Goal: Information Seeking & Learning: Learn about a topic

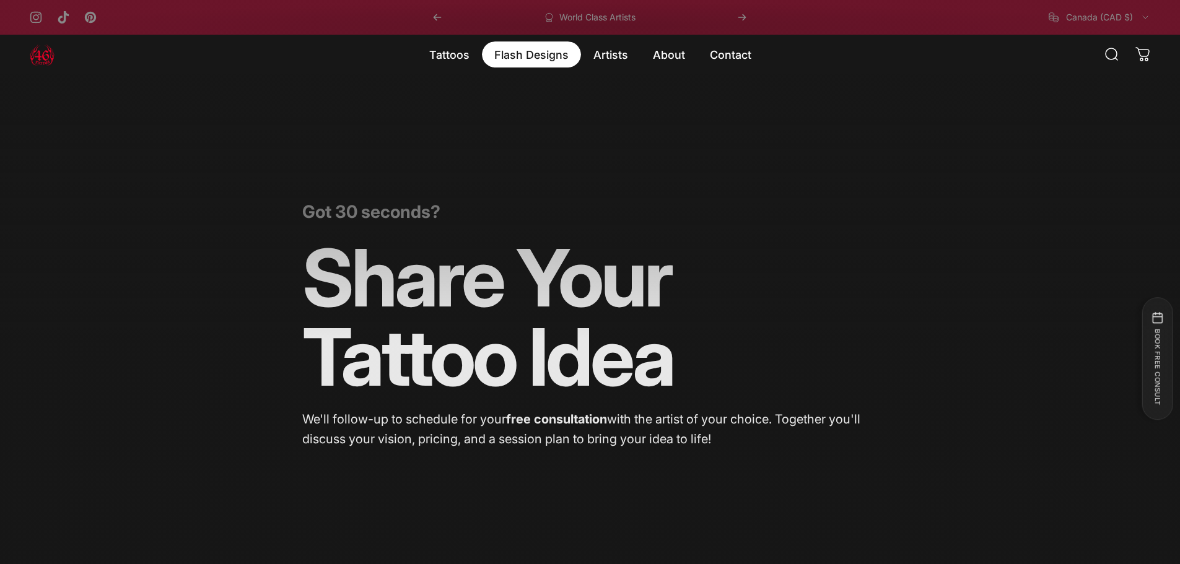
click at [512, 50] on magnet-element "Flash Designs Flash Designs" at bounding box center [531, 55] width 99 height 26
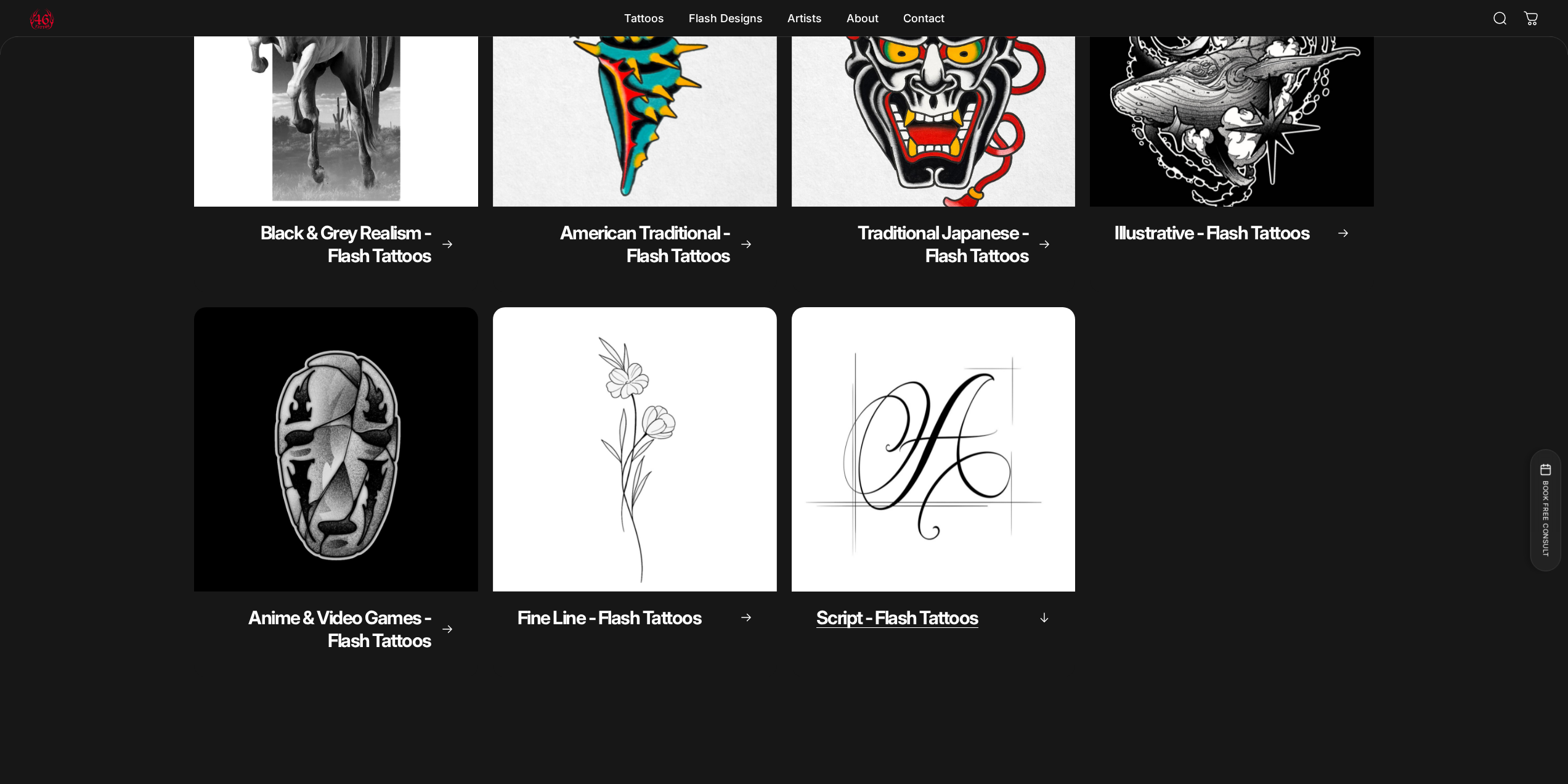
scroll to position [305, 0]
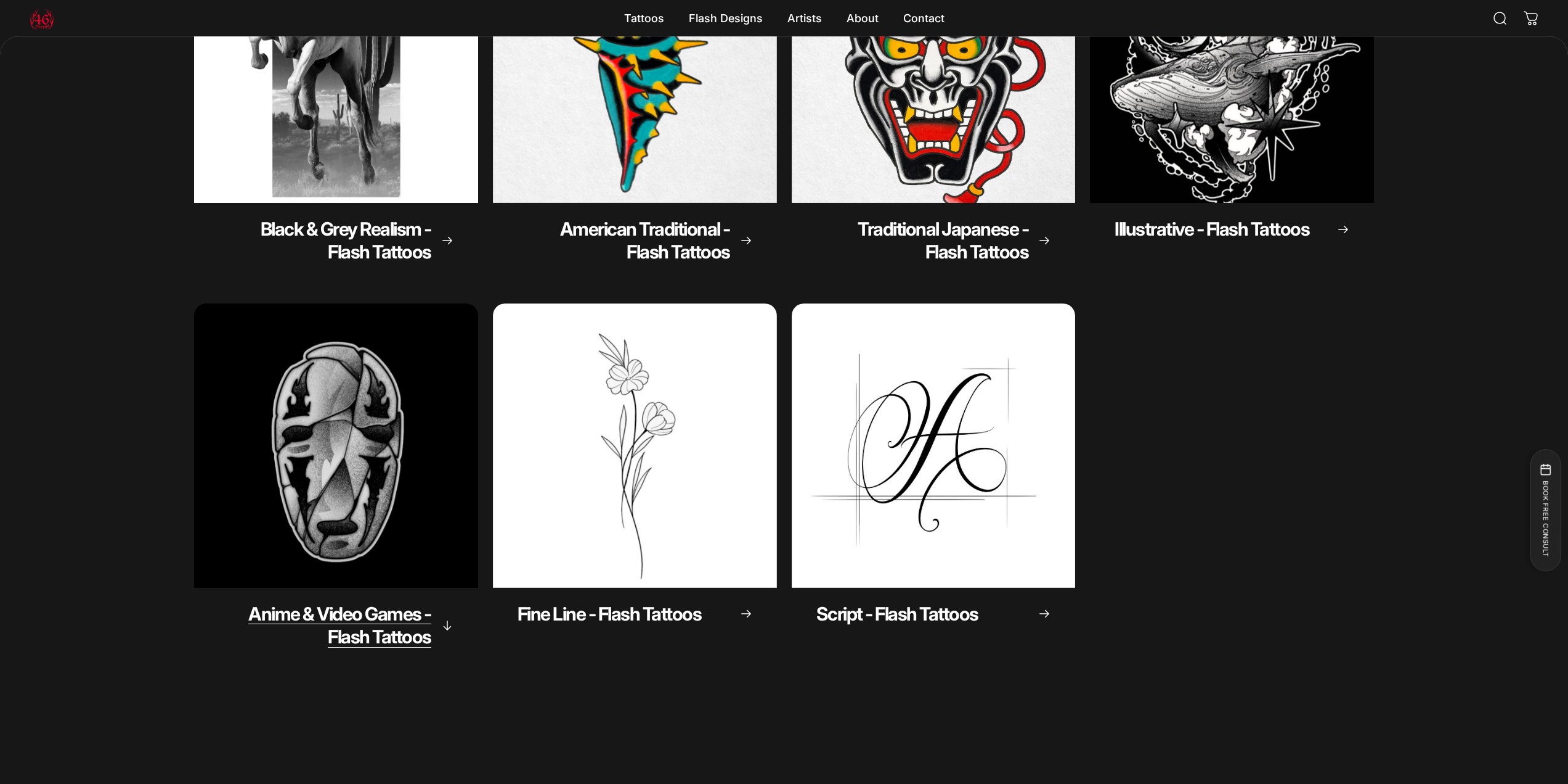
click at [388, 561] on span "Anime & Video Games - Flash Tattoos" at bounding box center [340, 625] width 183 height 46
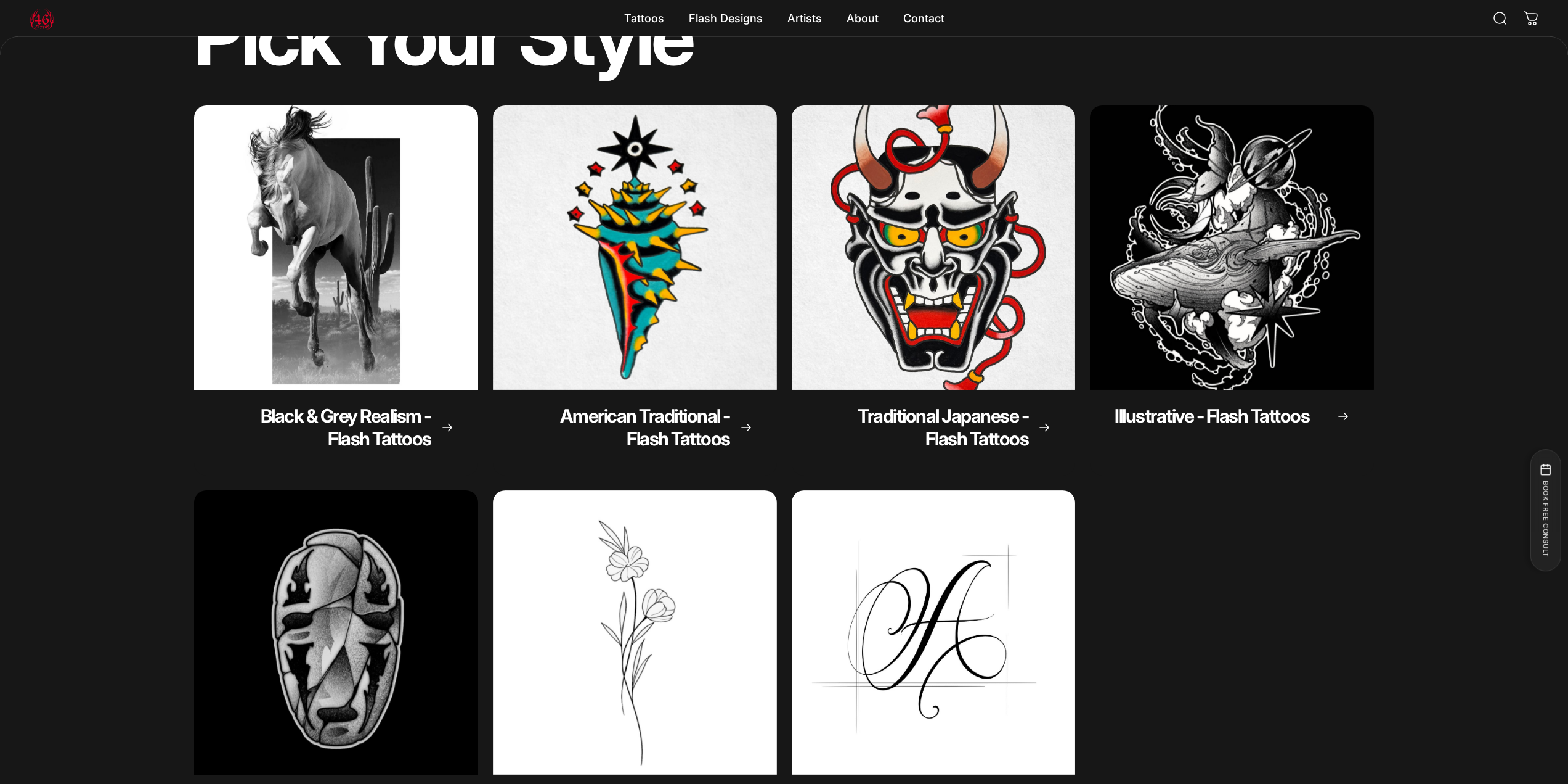
scroll to position [120, 0]
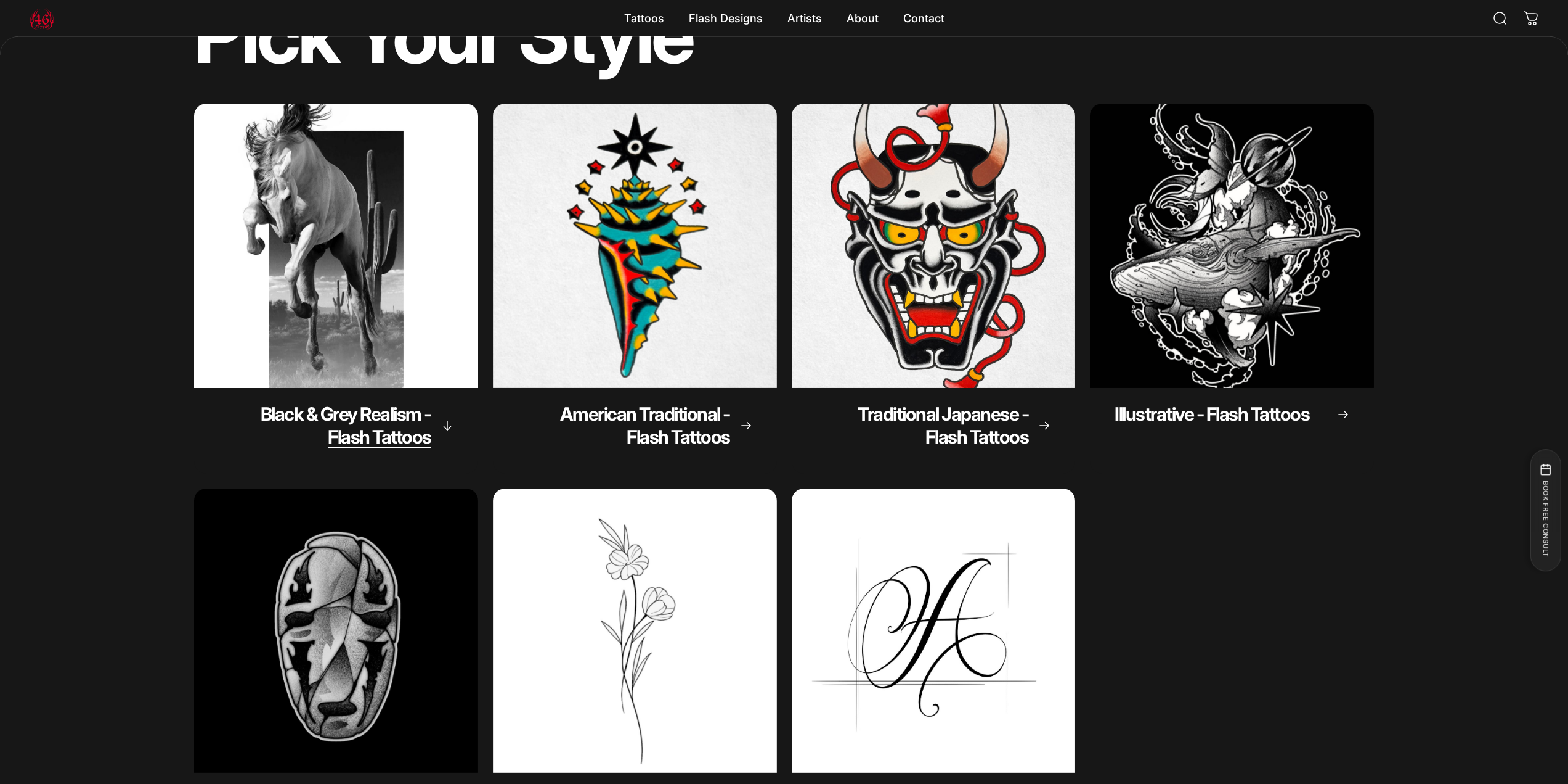
click at [366, 406] on span "Black & Grey Realism - Flash Tattoos" at bounding box center [346, 426] width 171 height 46
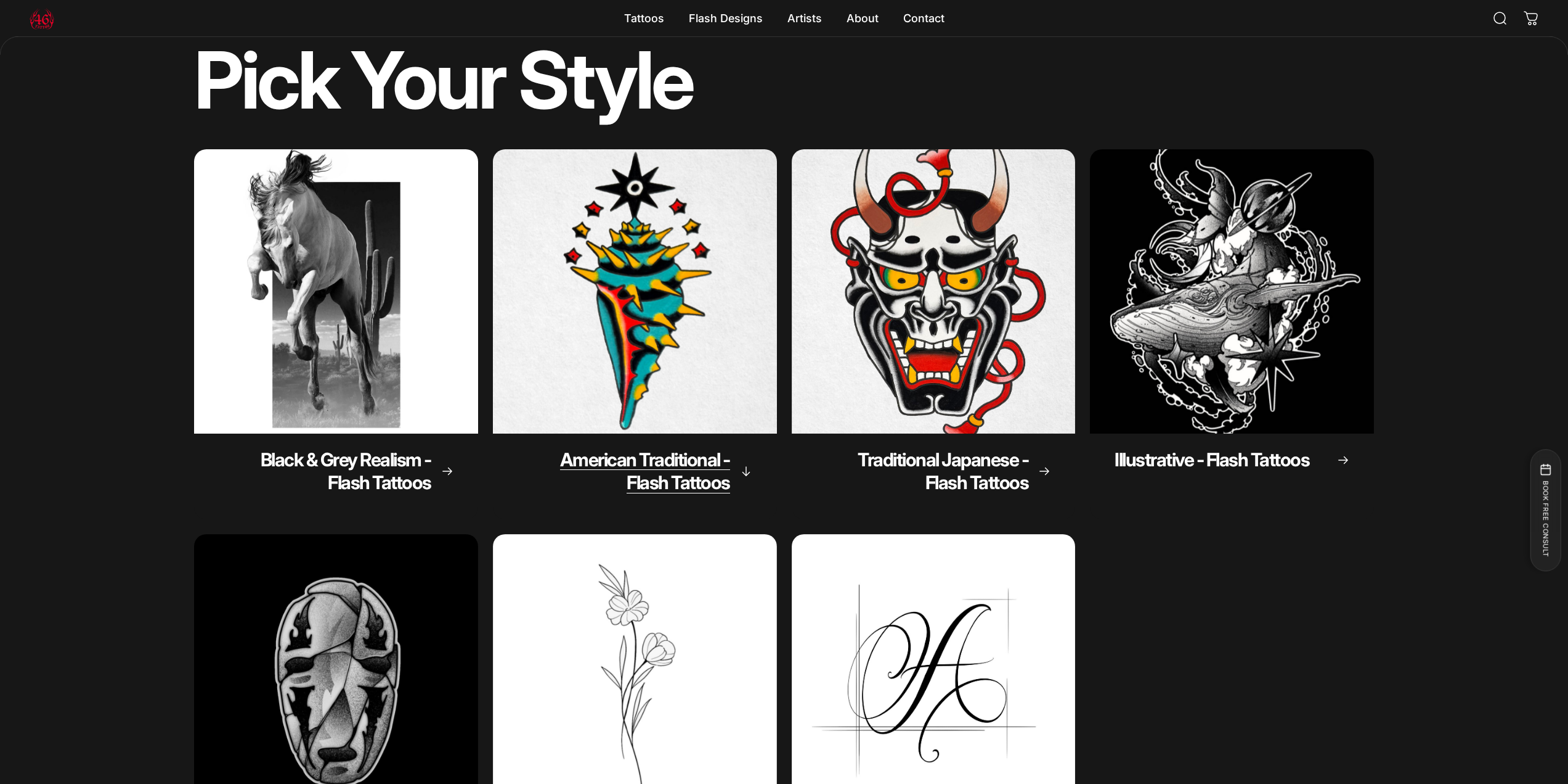
scroll to position [0, 0]
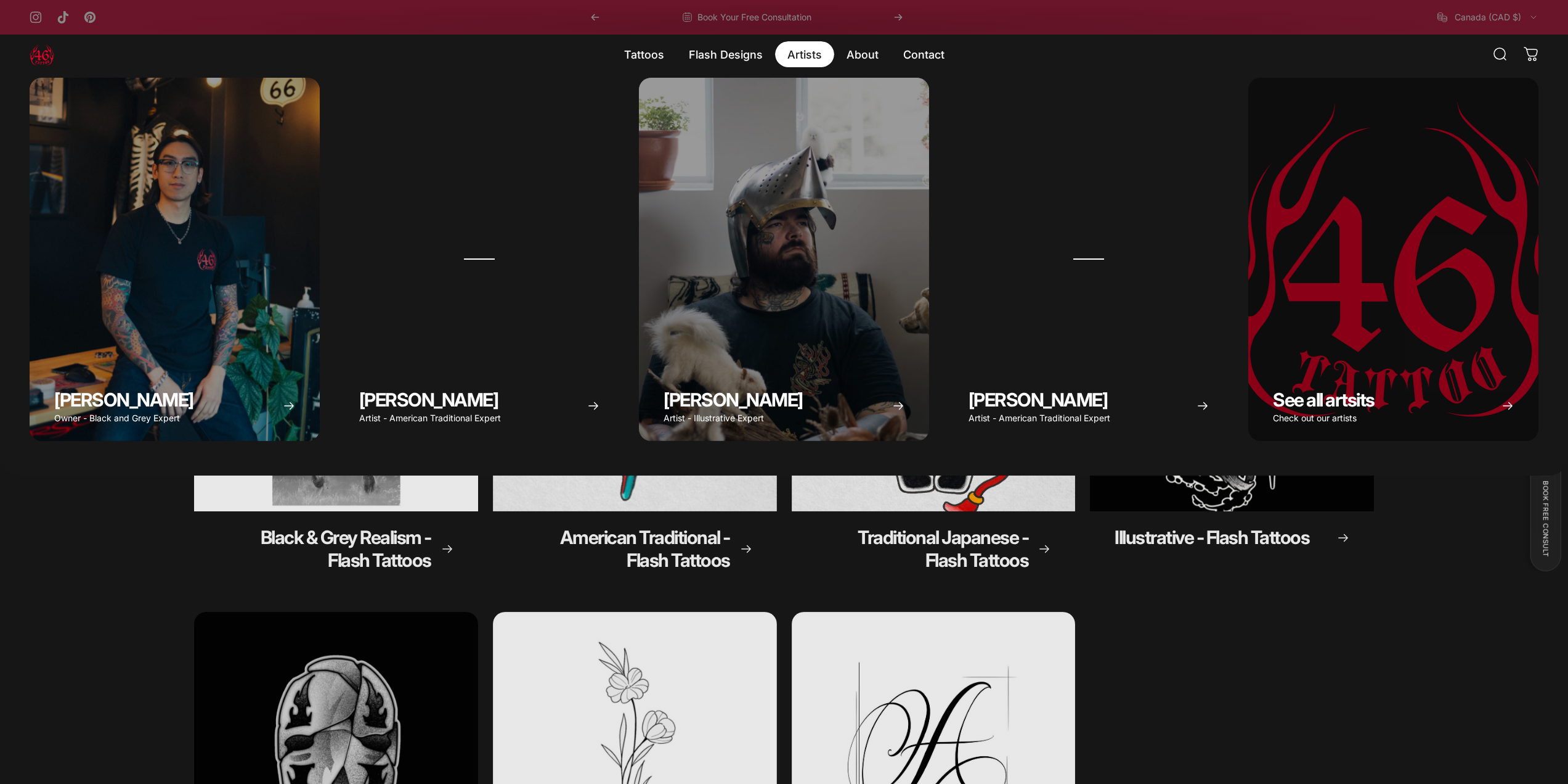
click at [801, 56] on magnet-element "Artists Artists" at bounding box center [804, 55] width 59 height 26
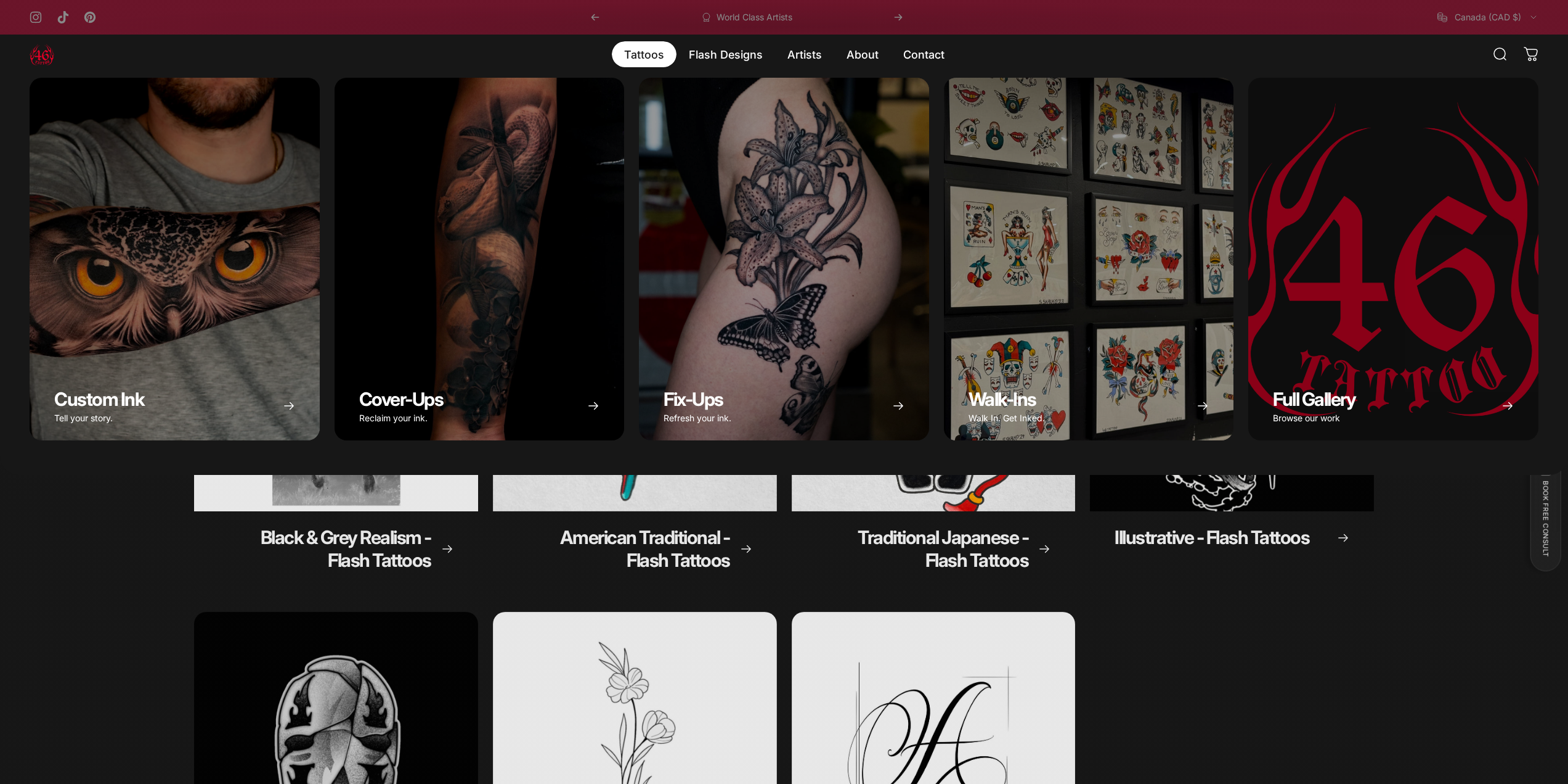
click at [661, 50] on magnet-element "Tattoos Tattoos" at bounding box center [643, 55] width 65 height 26
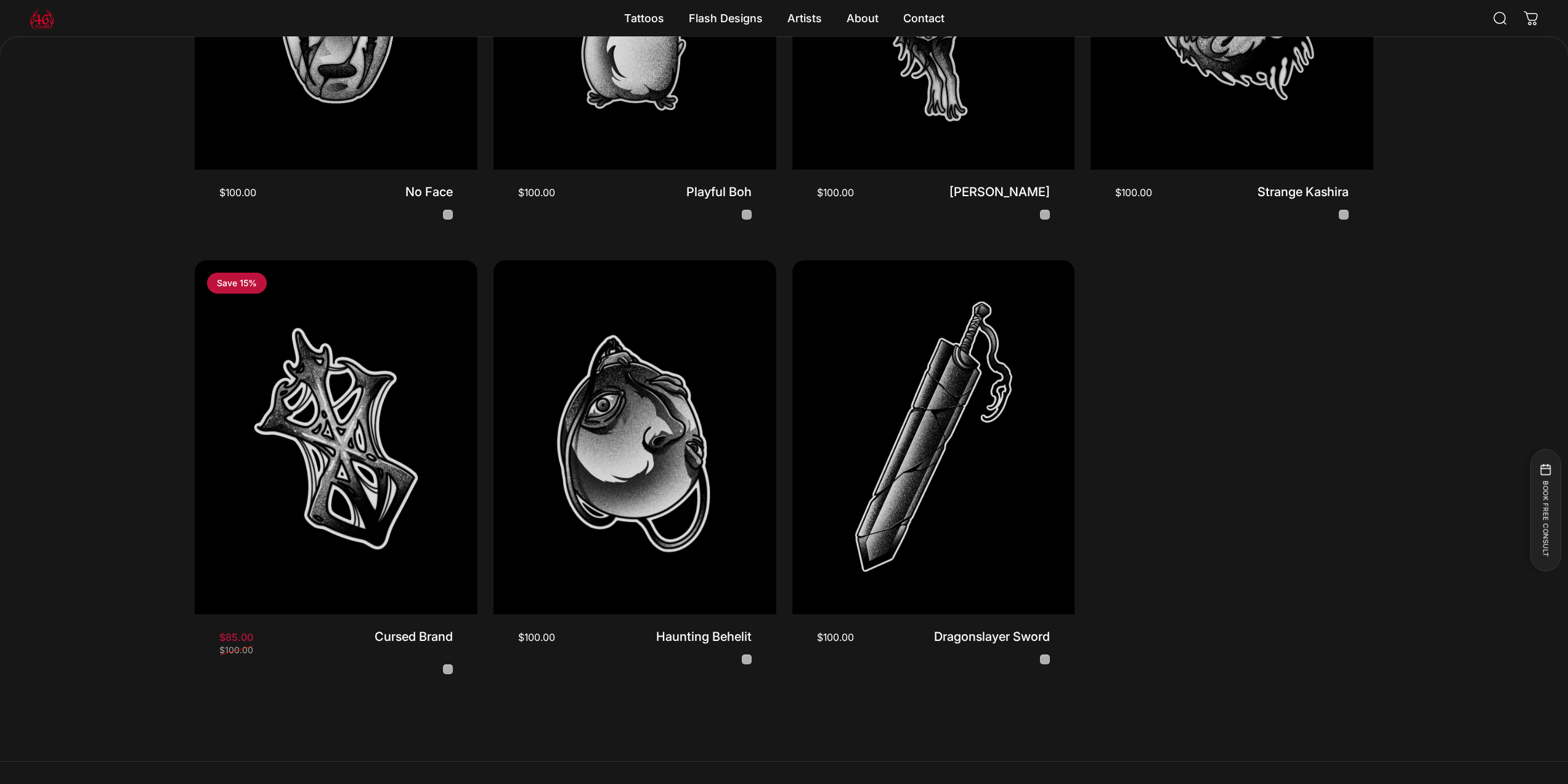
scroll to position [798, 0]
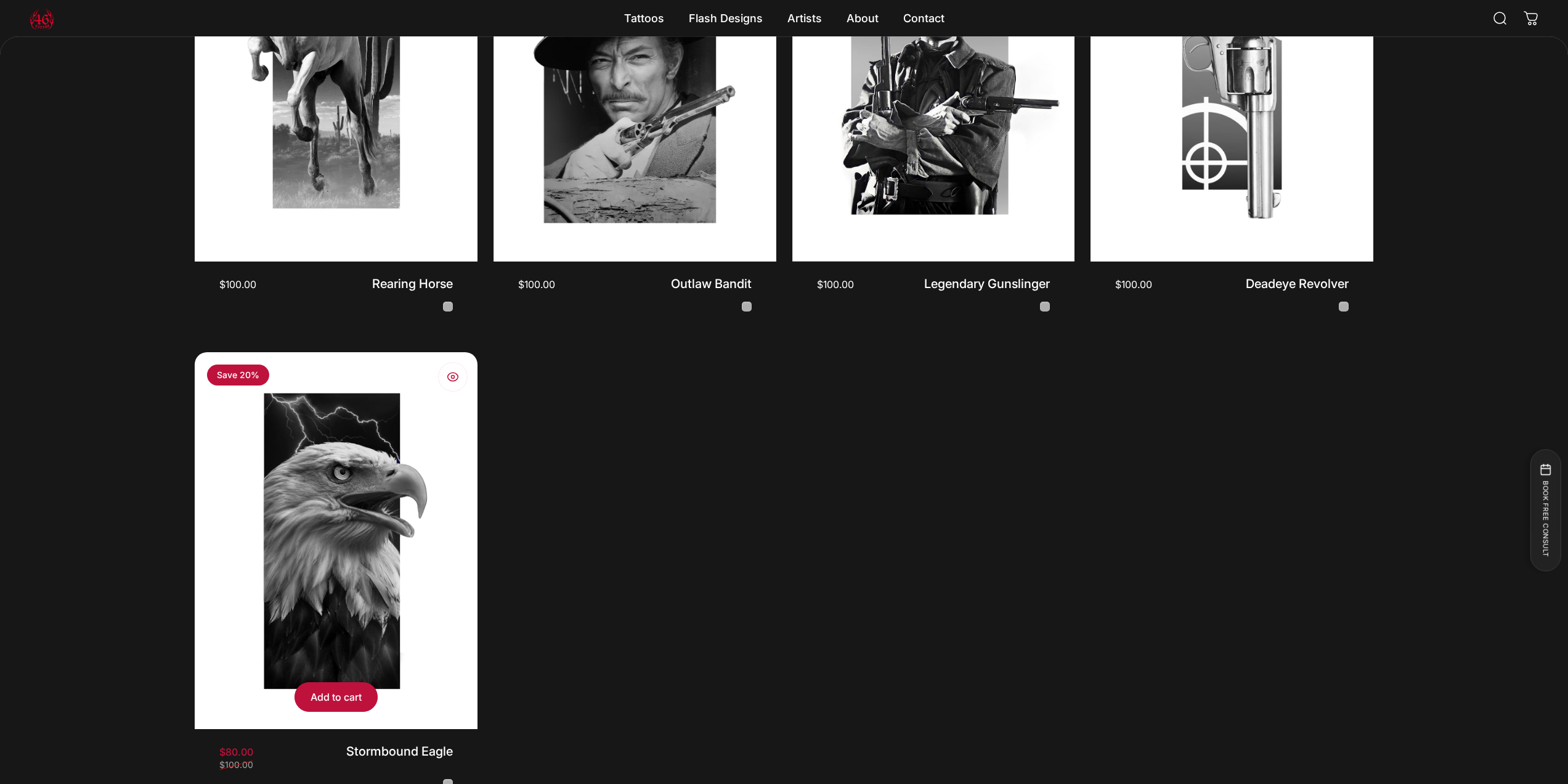
scroll to position [798, 0]
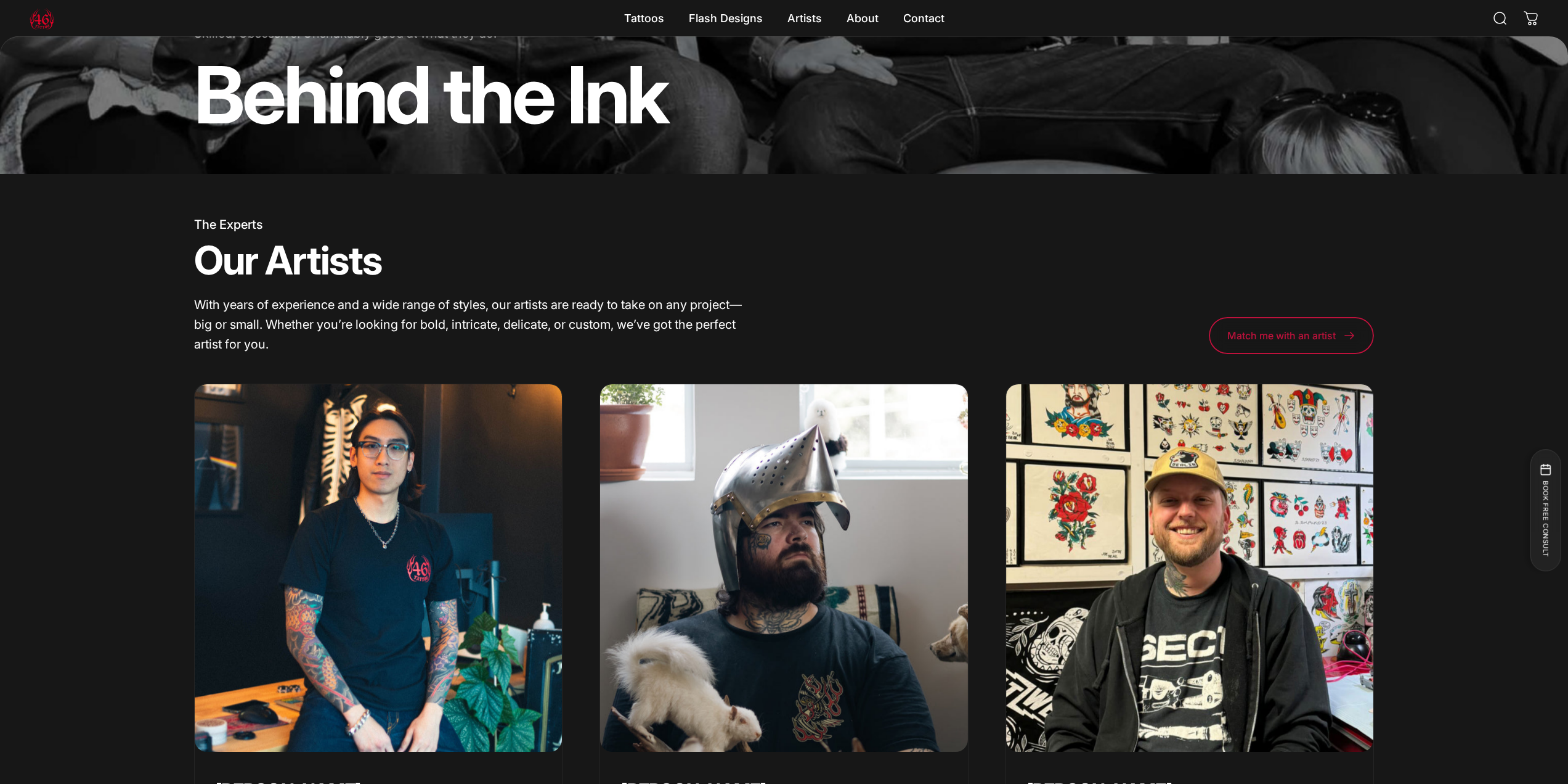
scroll to position [370, 0]
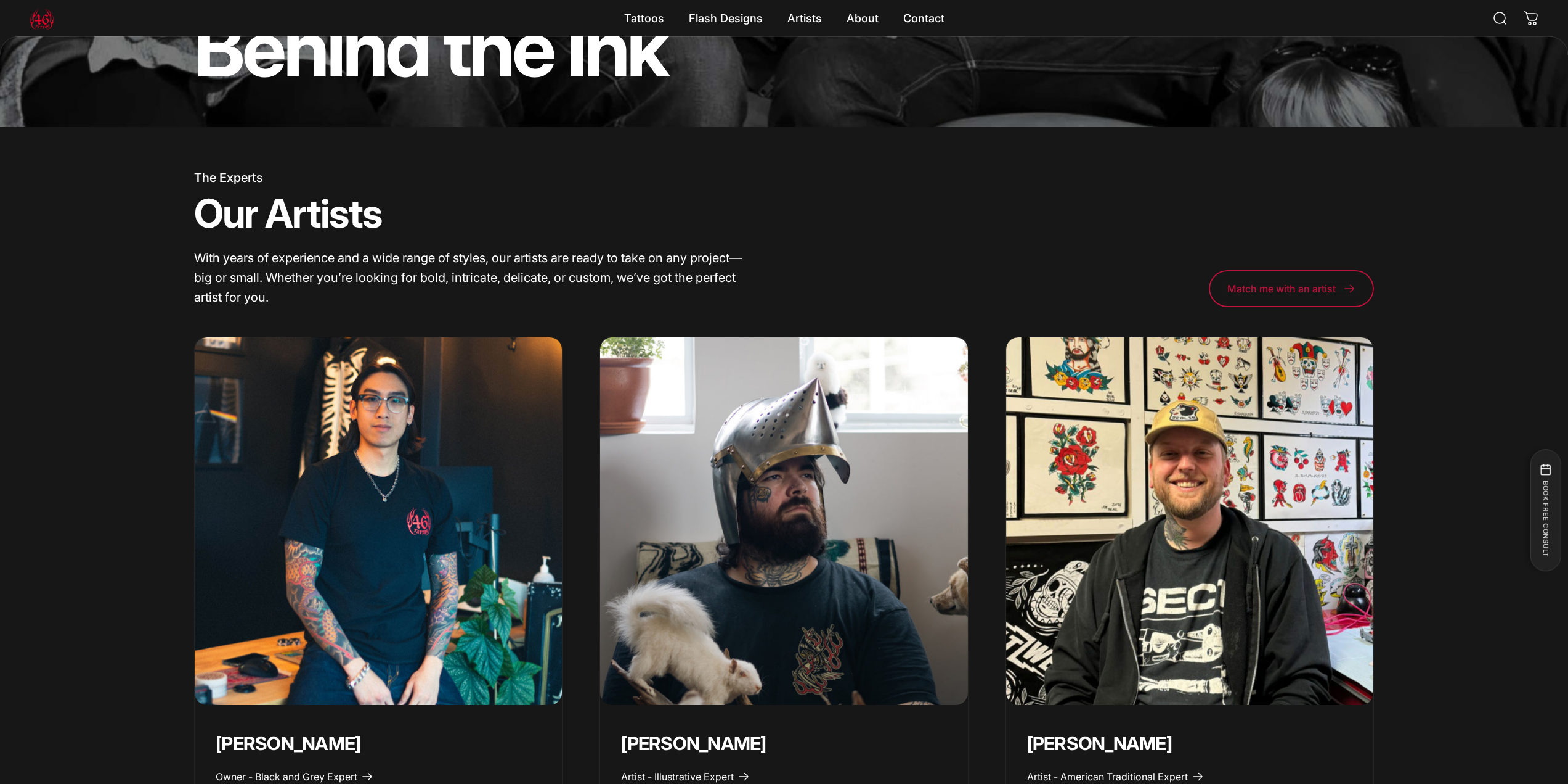
drag, startPoint x: 94, startPoint y: 454, endPoint x: 100, endPoint y: 445, distance: 10.8
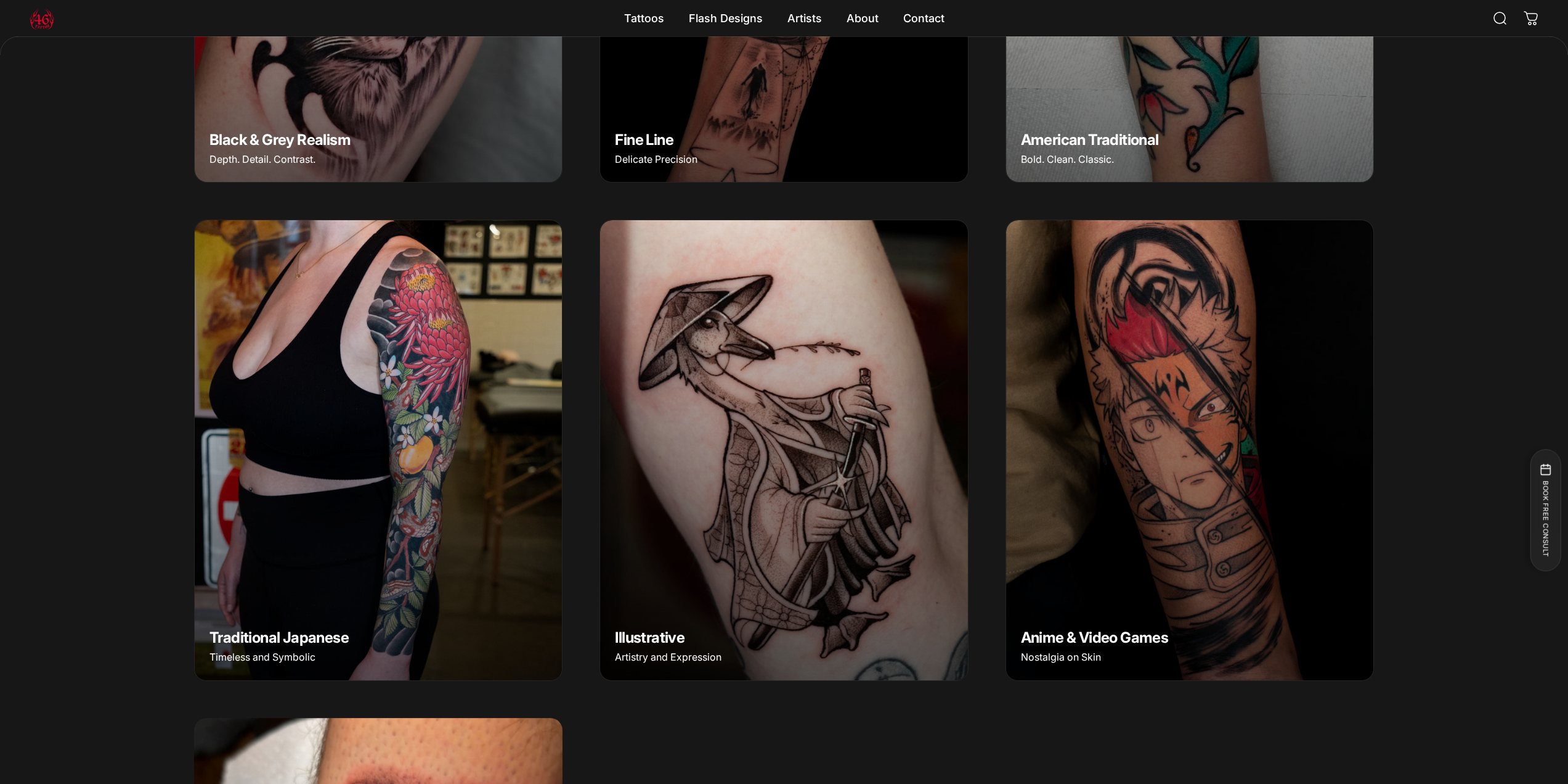
scroll to position [798, 0]
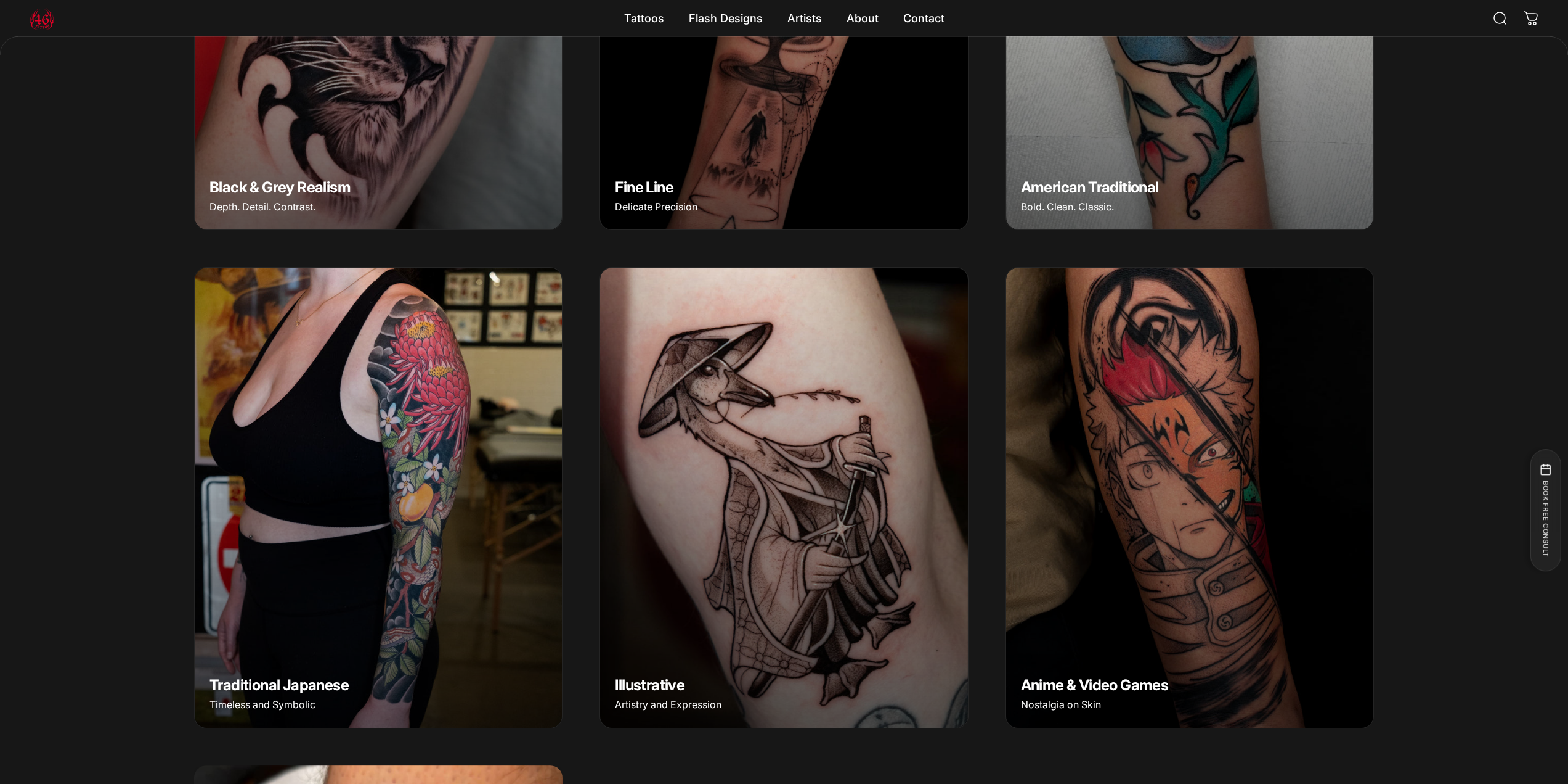
click at [1163, 496] on img "Anime & Video Games" at bounding box center [1190, 497] width 386 height 483
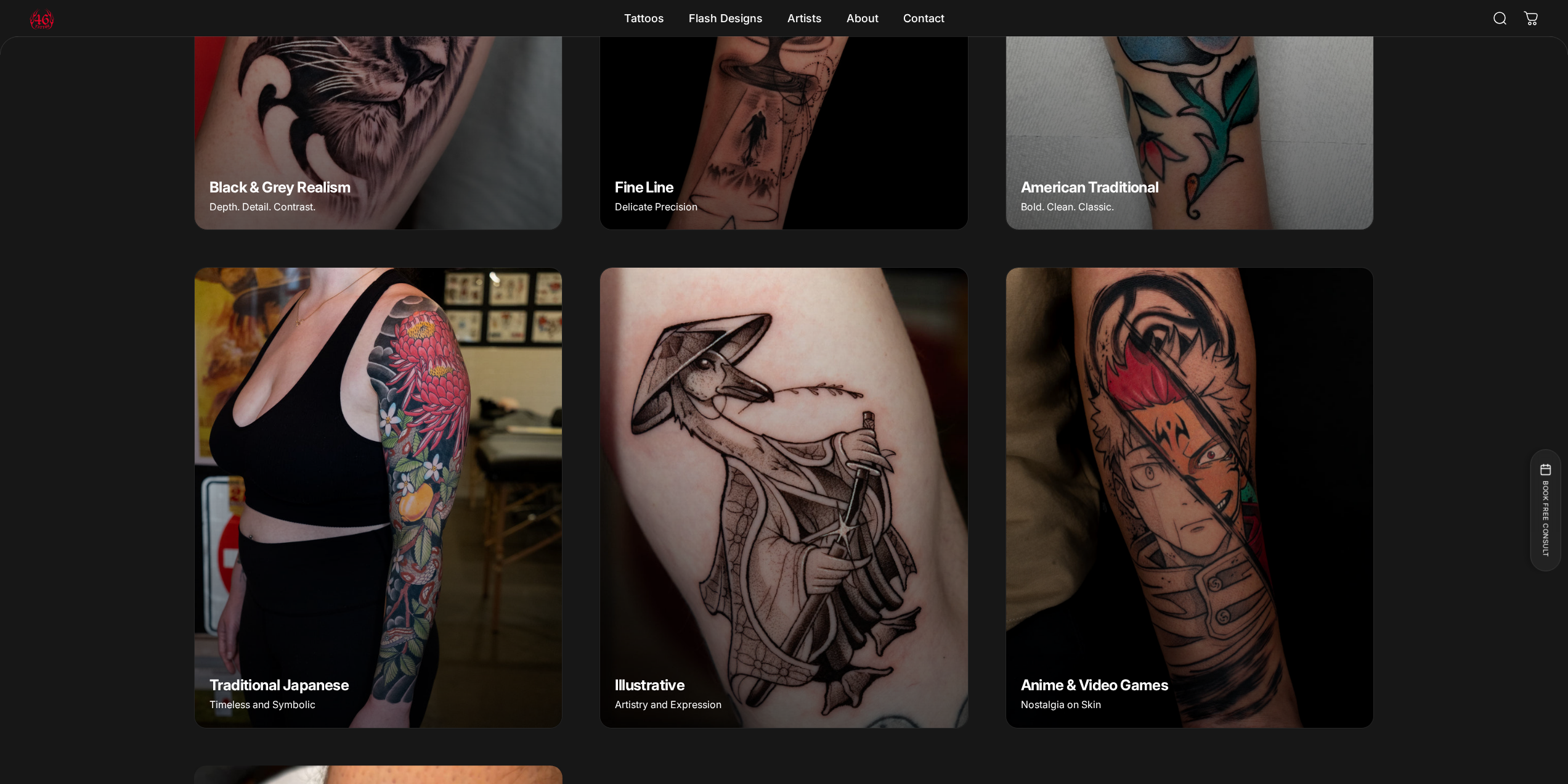
scroll to position [921, 0]
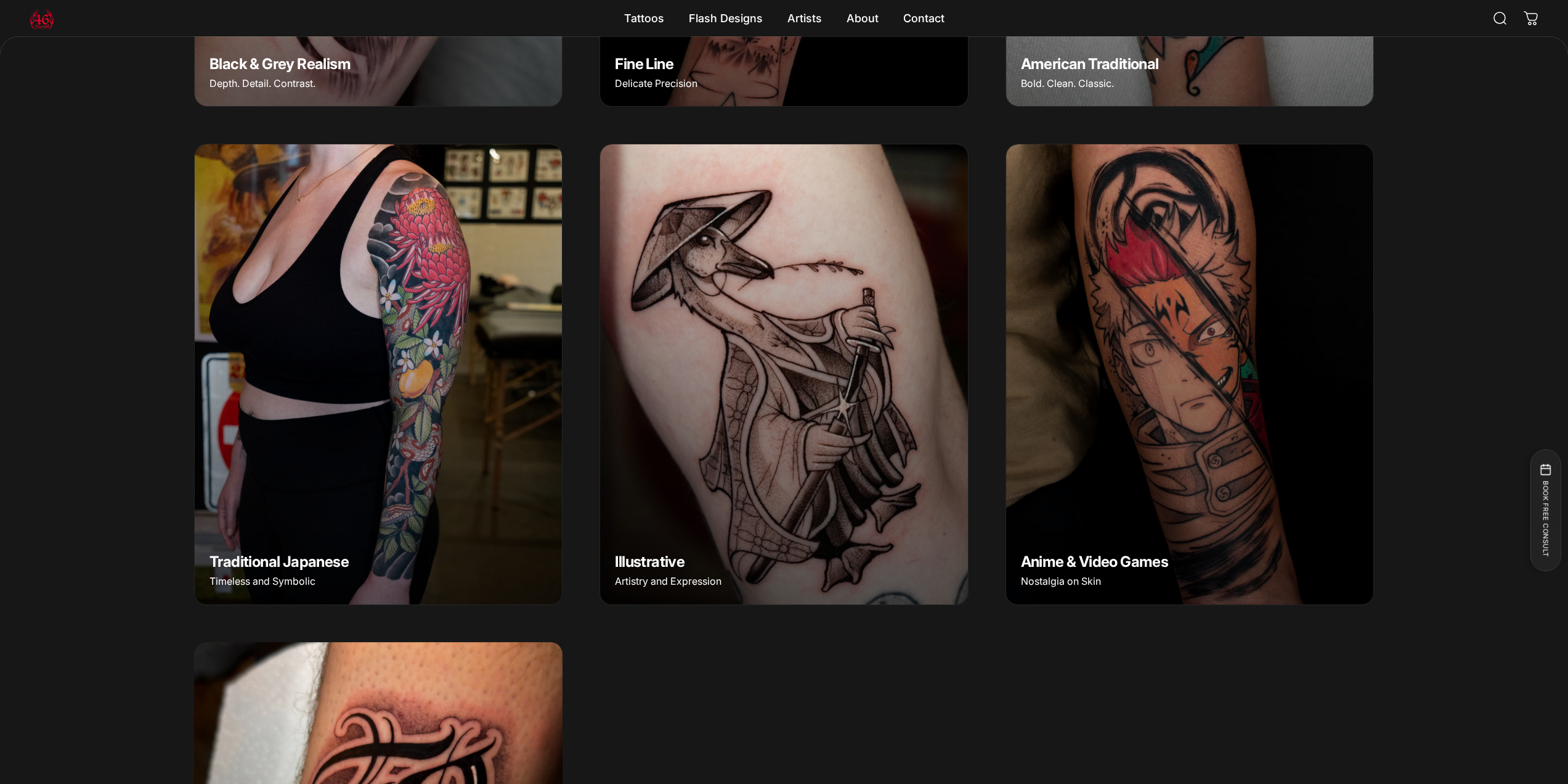
click at [833, 404] on img "Illustrative" at bounding box center [784, 374] width 386 height 483
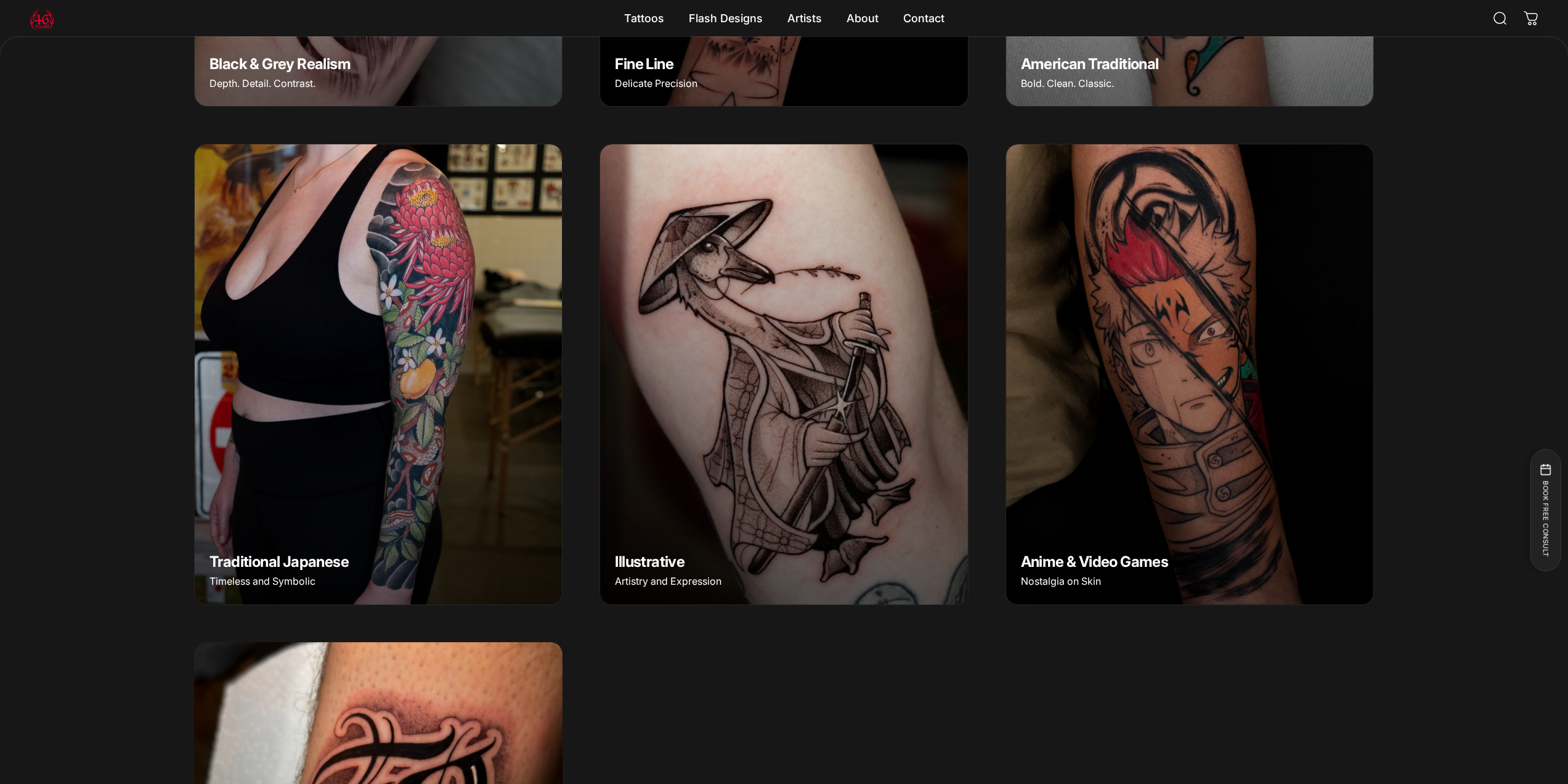
click at [493, 342] on img "Traditional Japanese" at bounding box center [379, 374] width 386 height 483
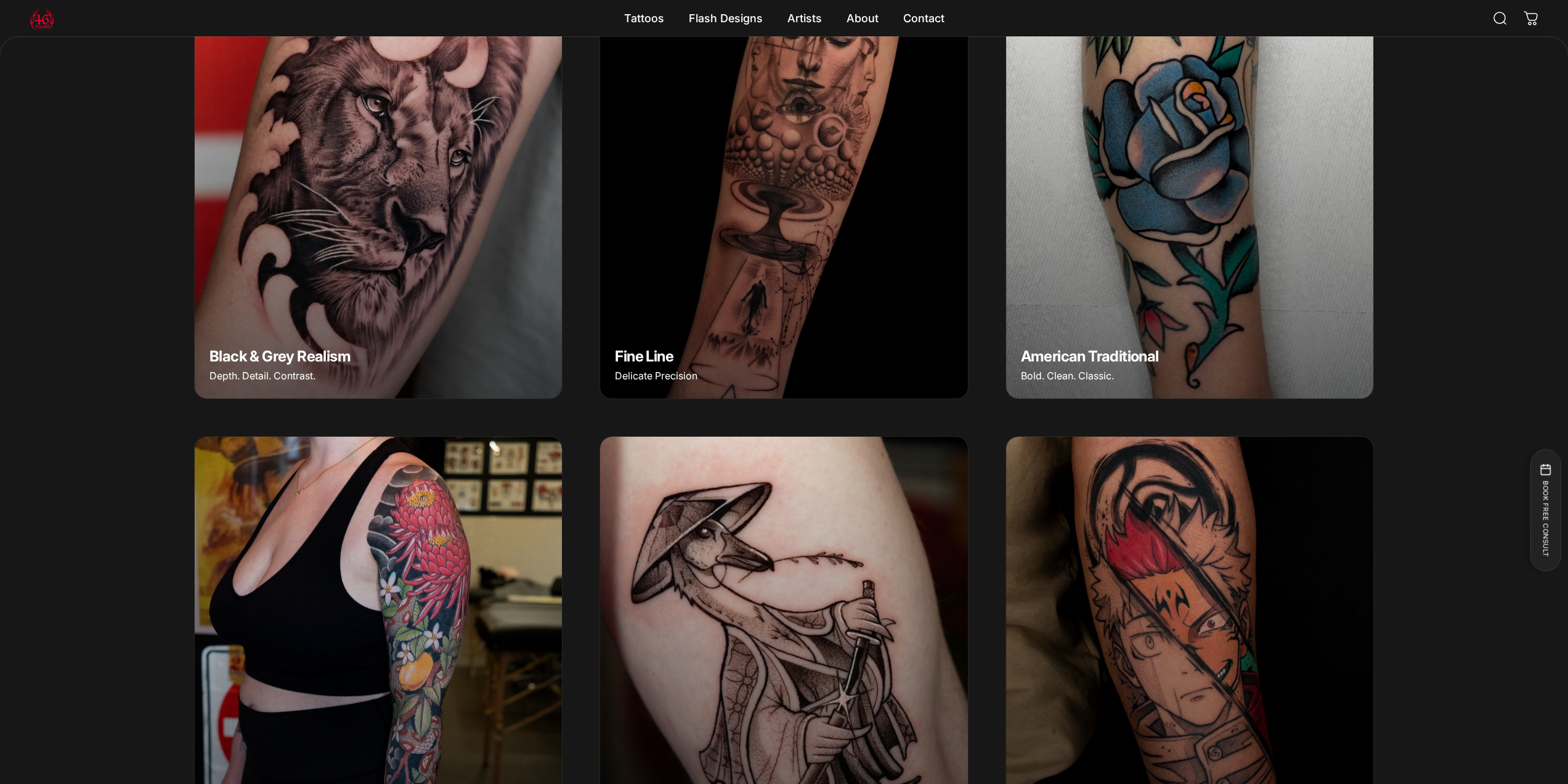
scroll to position [552, 0]
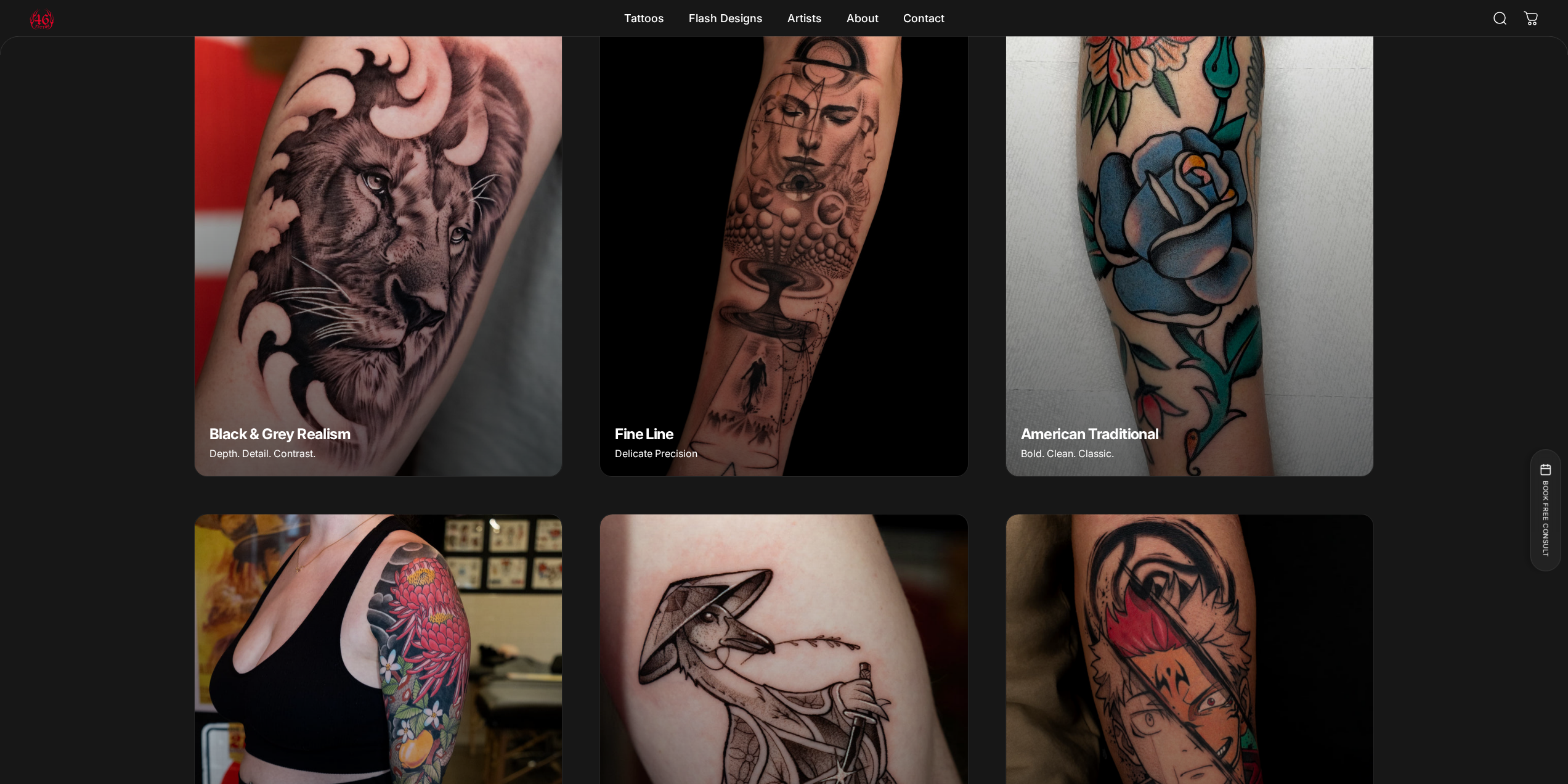
click at [1250, 331] on img "American Traditional" at bounding box center [1190, 246] width 386 height 483
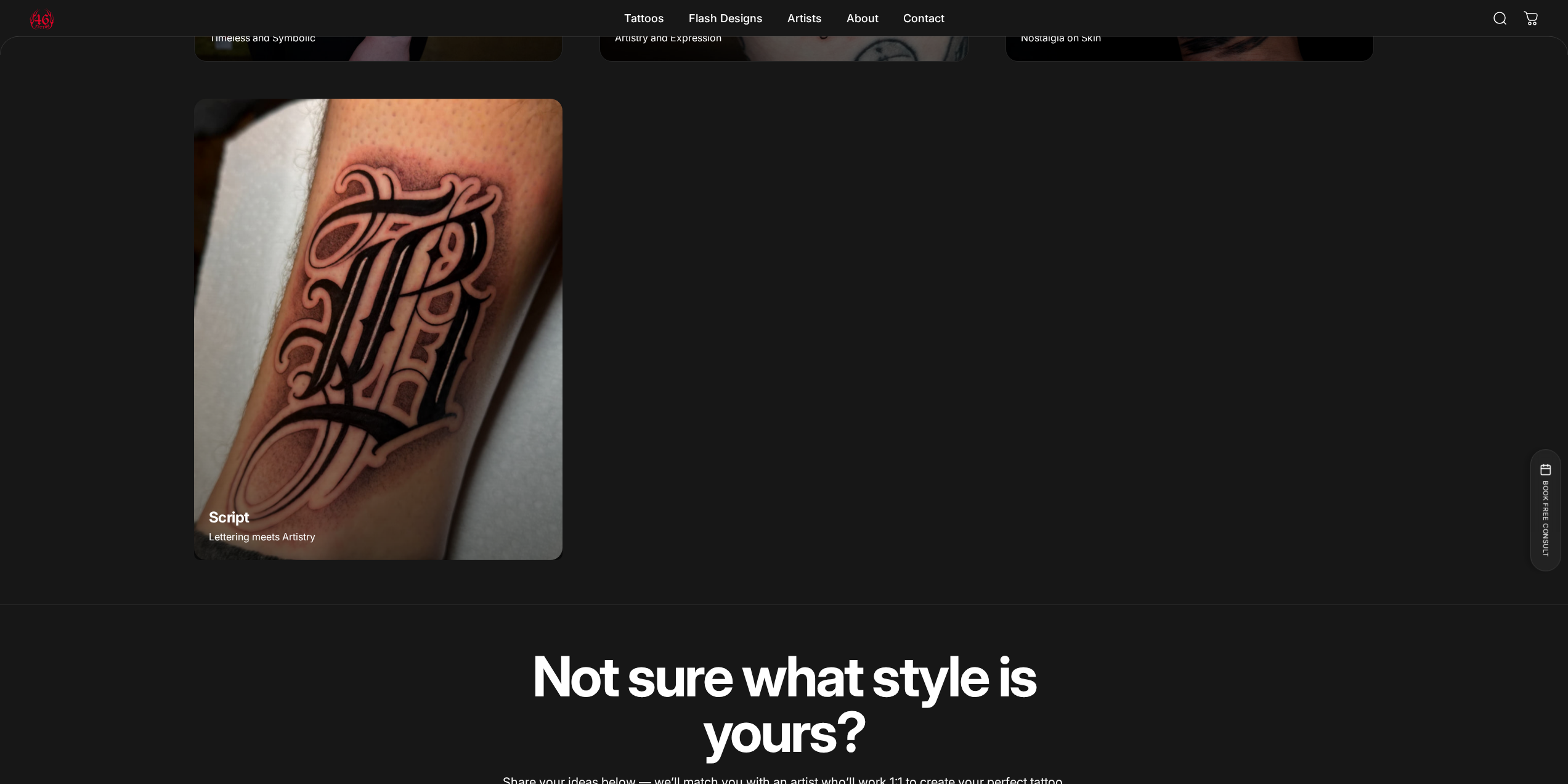
scroll to position [1476, 0]
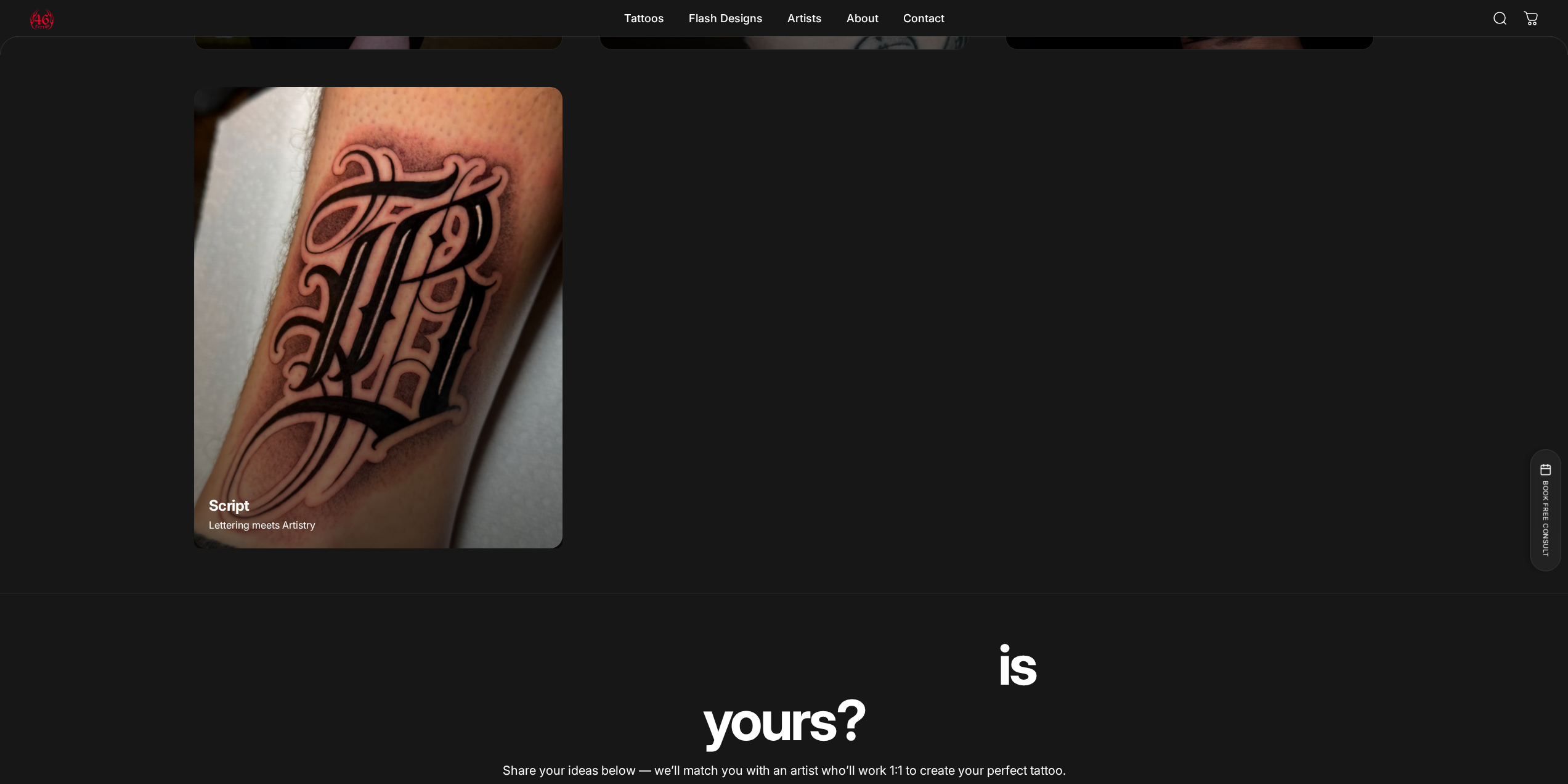
click at [488, 380] on img "Script" at bounding box center [378, 317] width 387 height 484
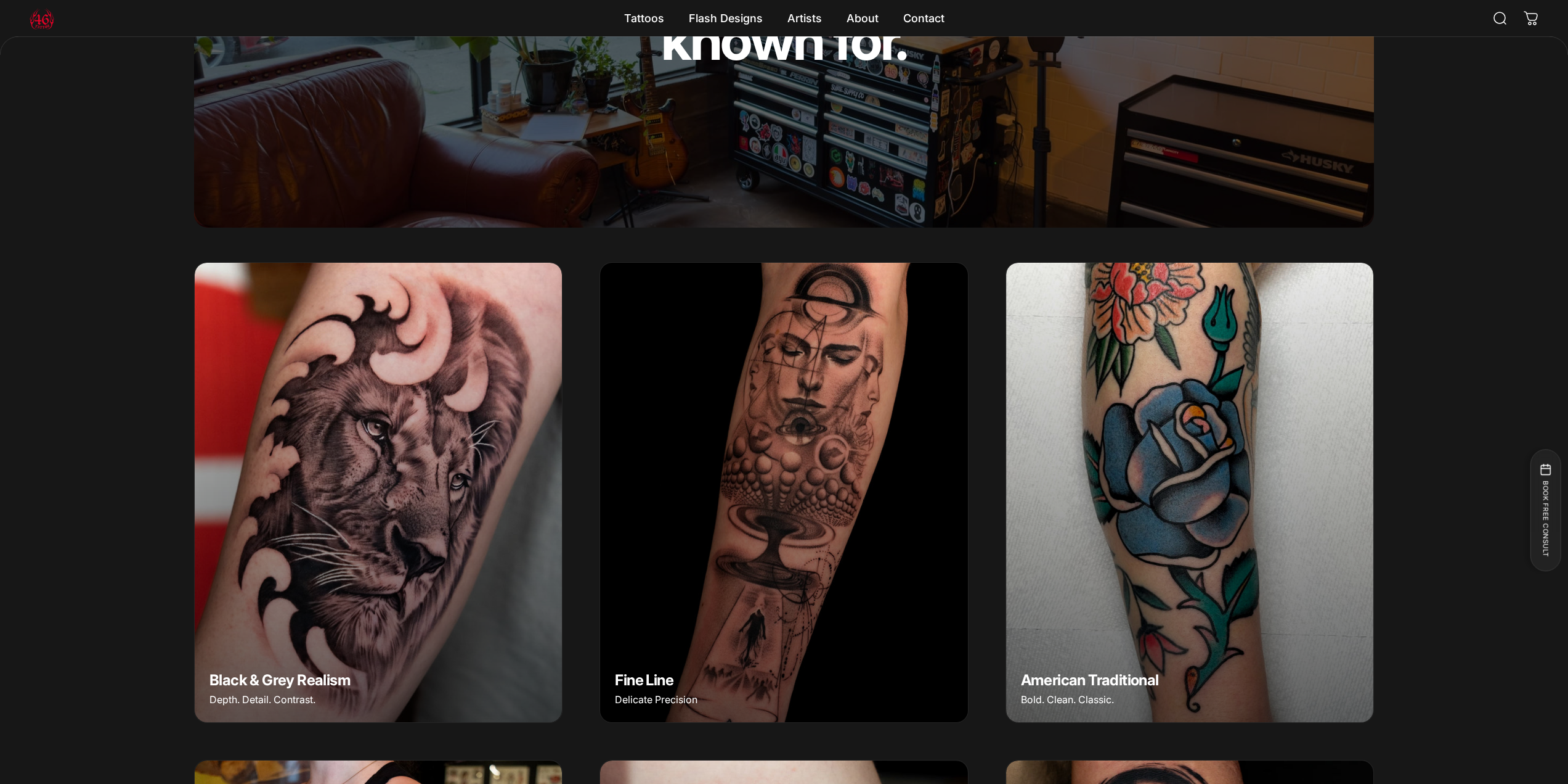
scroll to position [305, 0]
click at [774, 416] on img "Fine Line" at bounding box center [784, 492] width 386 height 483
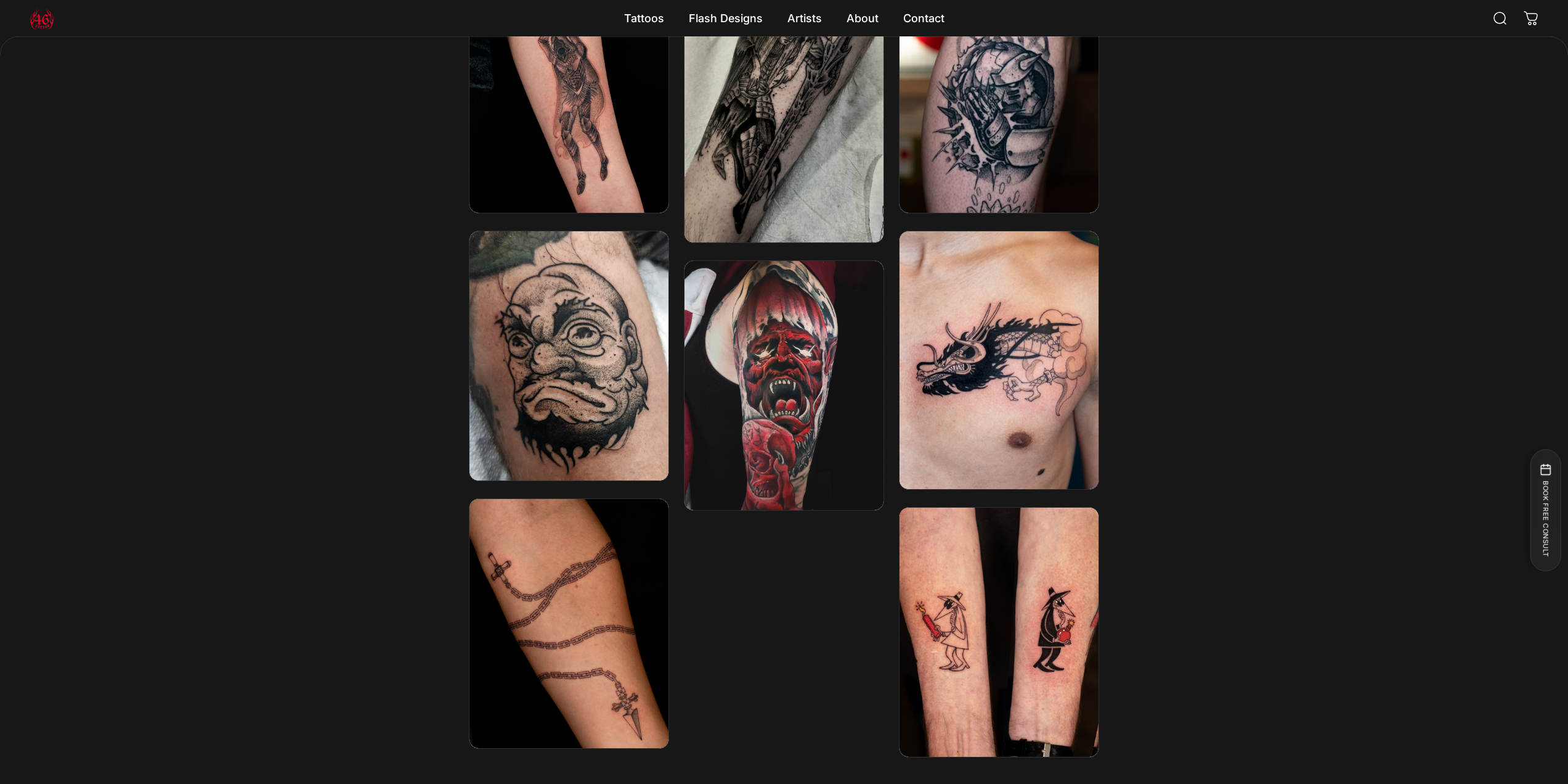
scroll to position [2220, 0]
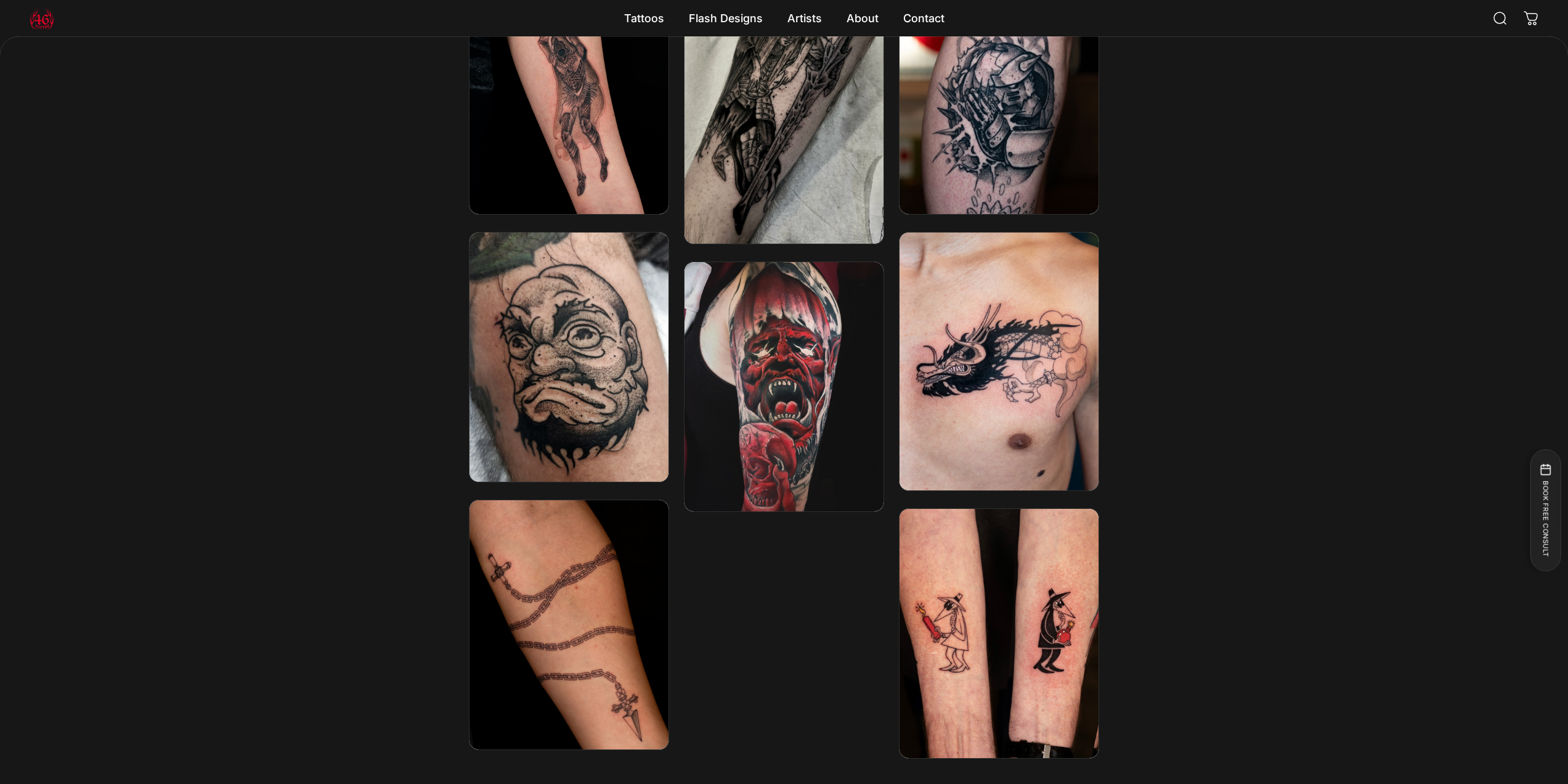
click at [794, 442] on img at bounding box center [784, 387] width 213 height 267
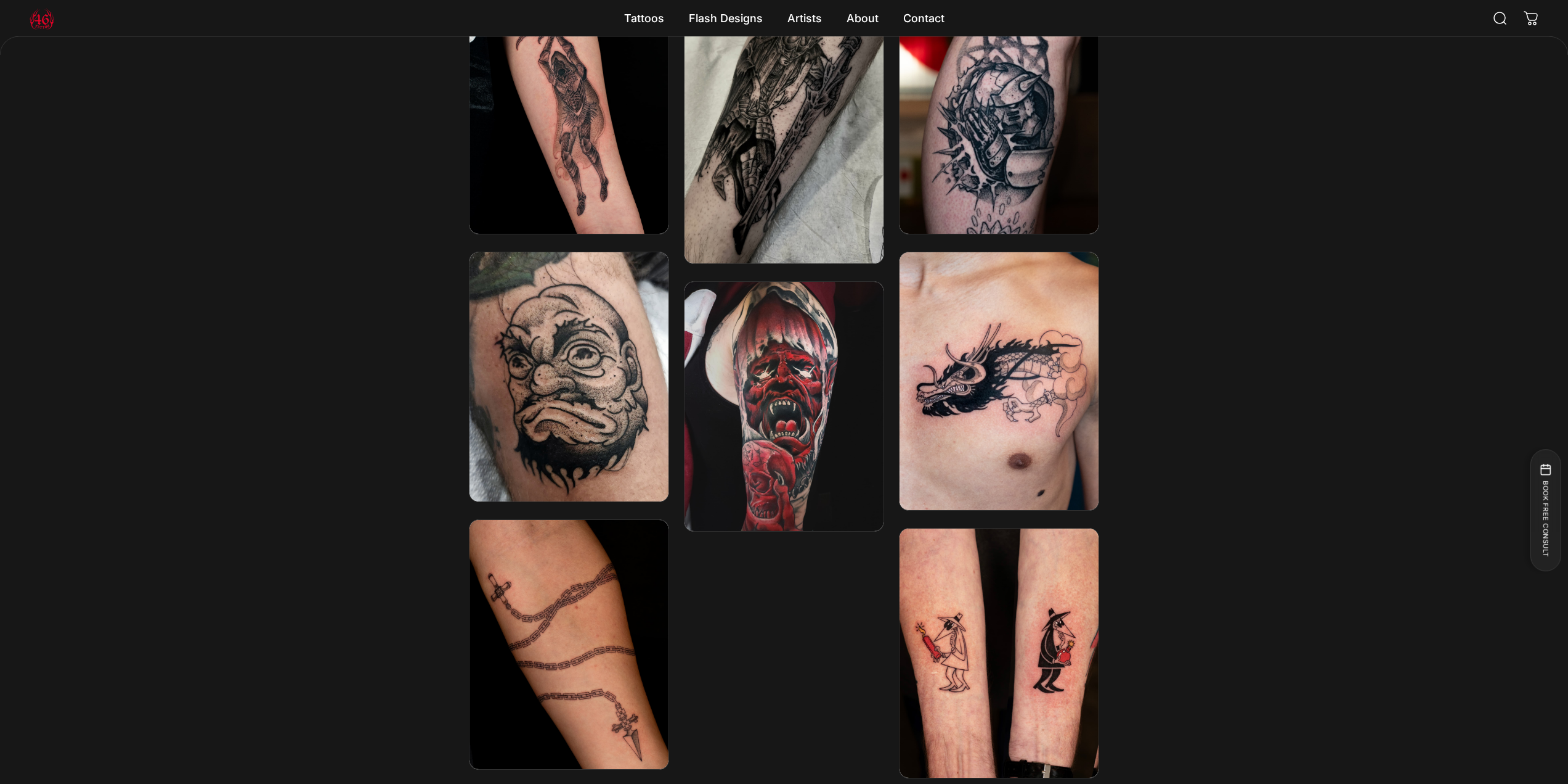
scroll to position [2158, 0]
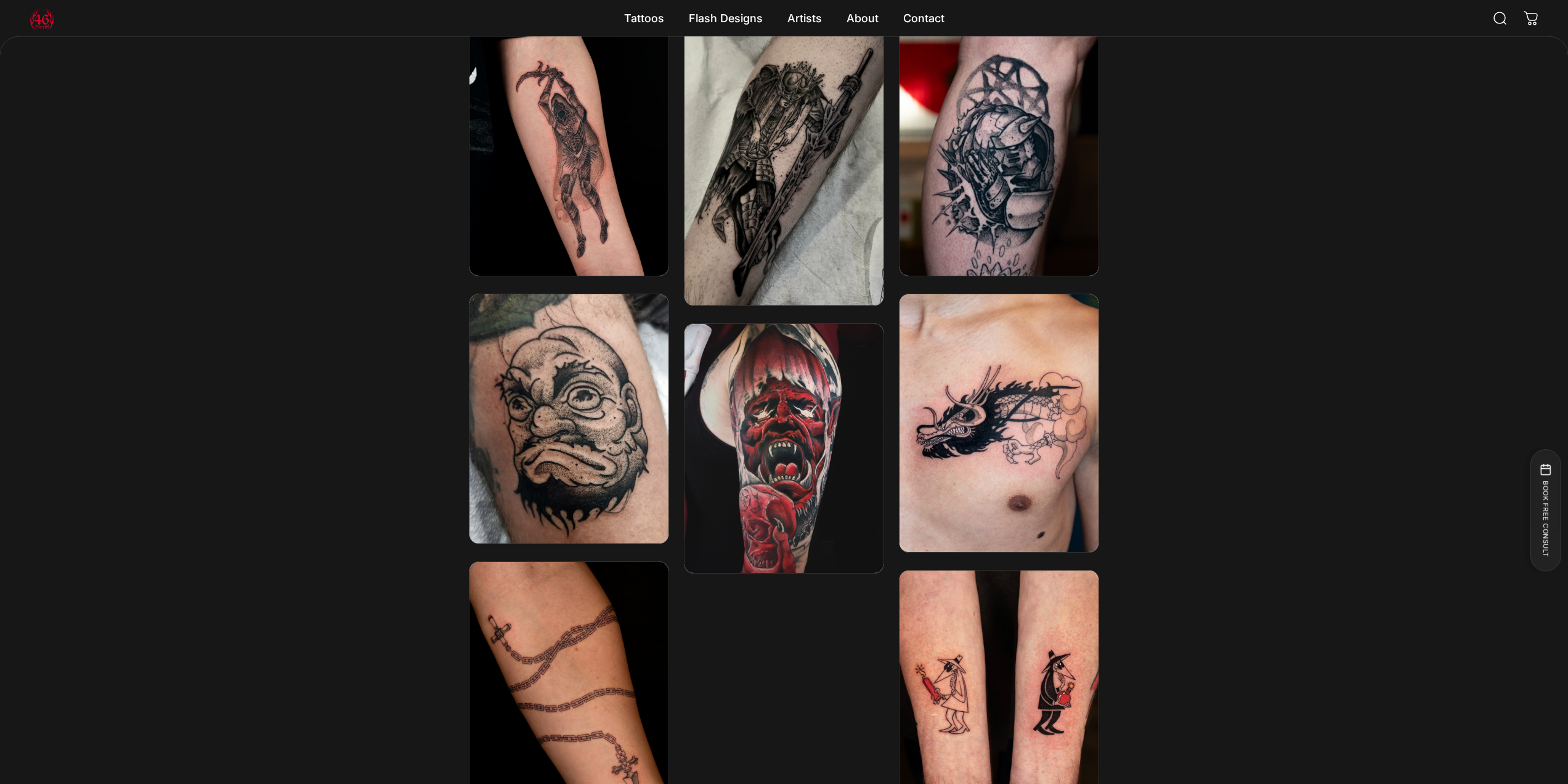
click at [795, 425] on img at bounding box center [784, 449] width 213 height 267
click at [833, 374] on img at bounding box center [784, 449] width 213 height 267
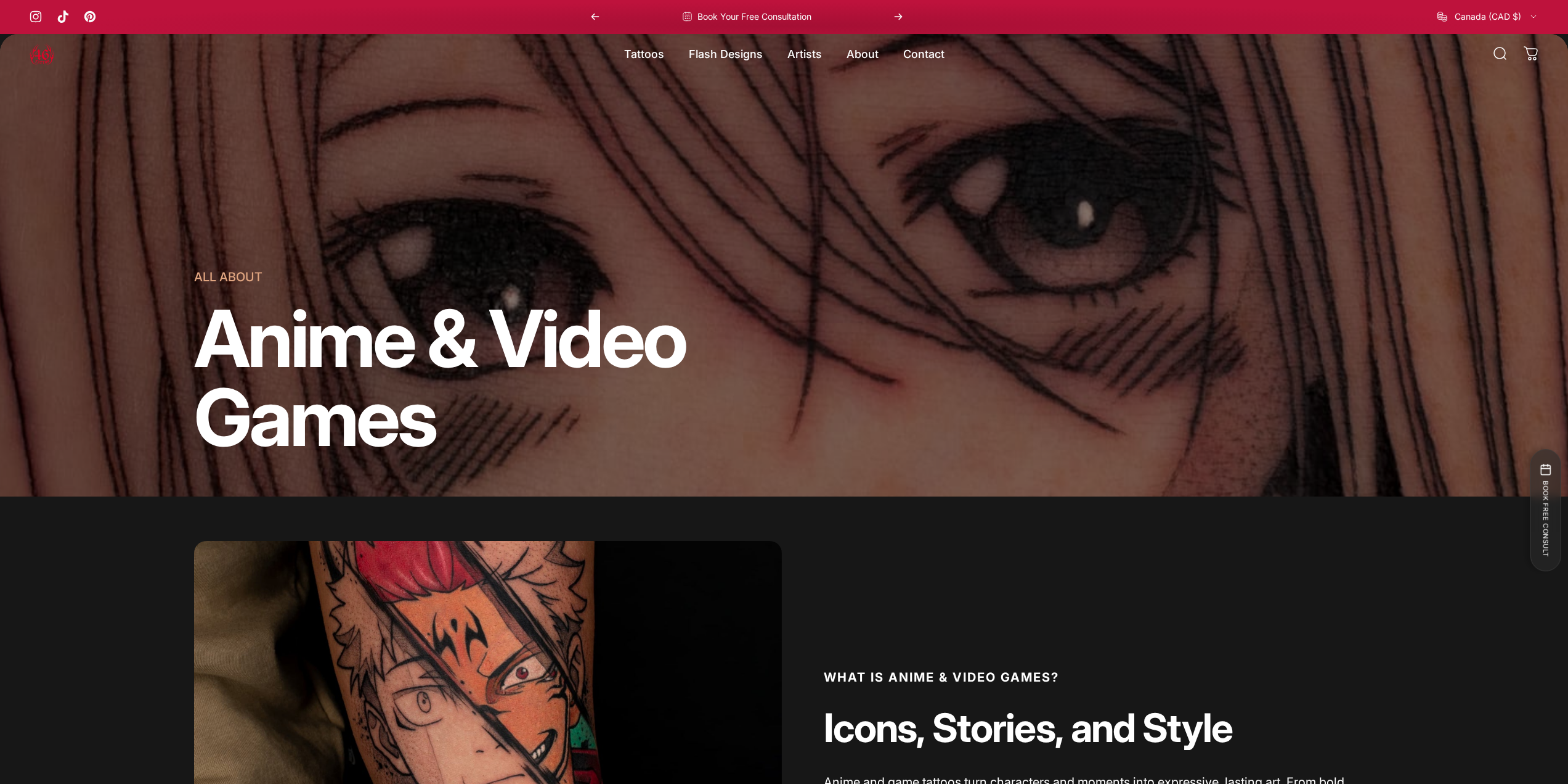
scroll to position [0, 0]
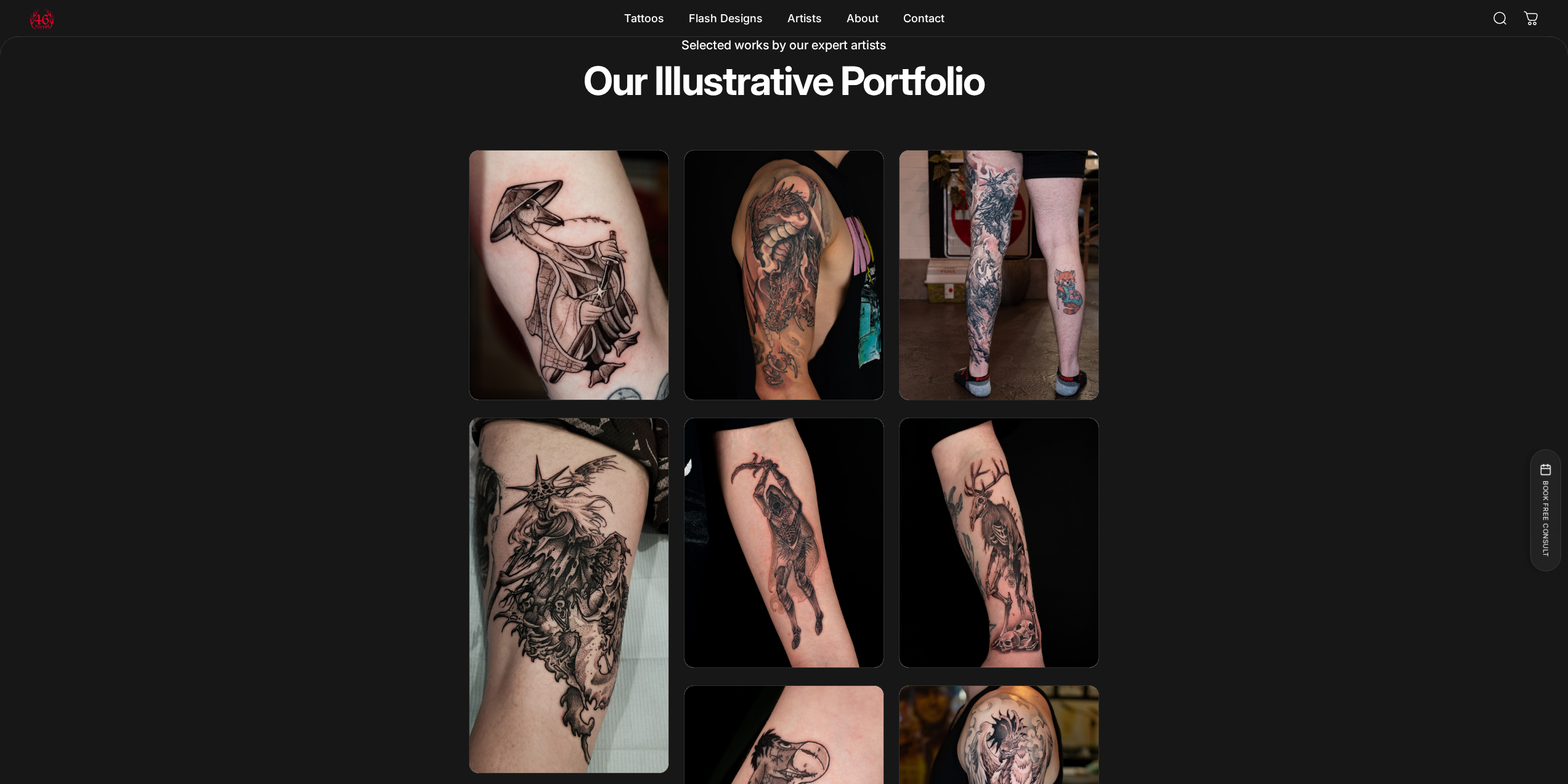
scroll to position [2035, 0]
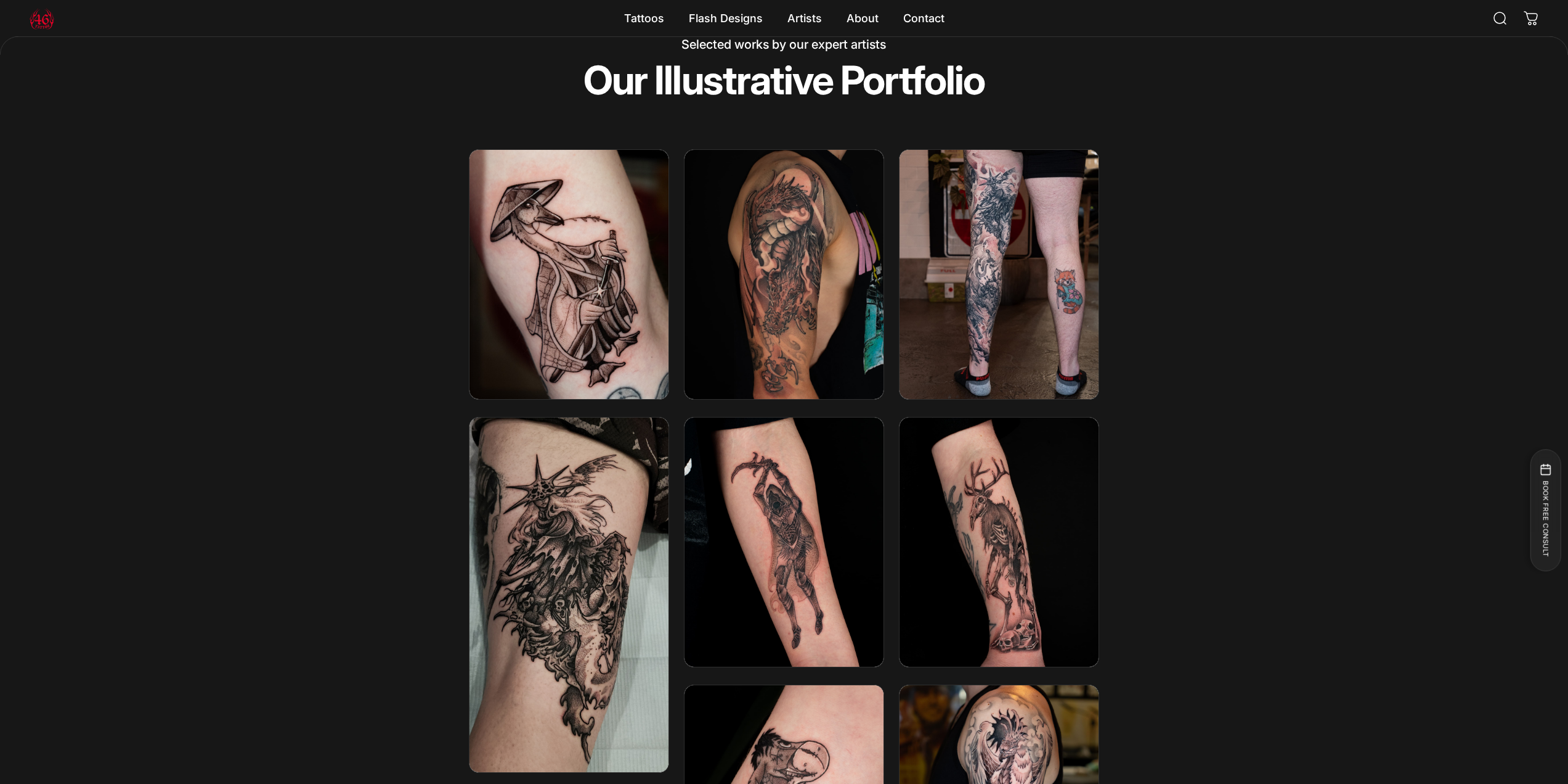
click at [791, 310] on img at bounding box center [784, 274] width 213 height 267
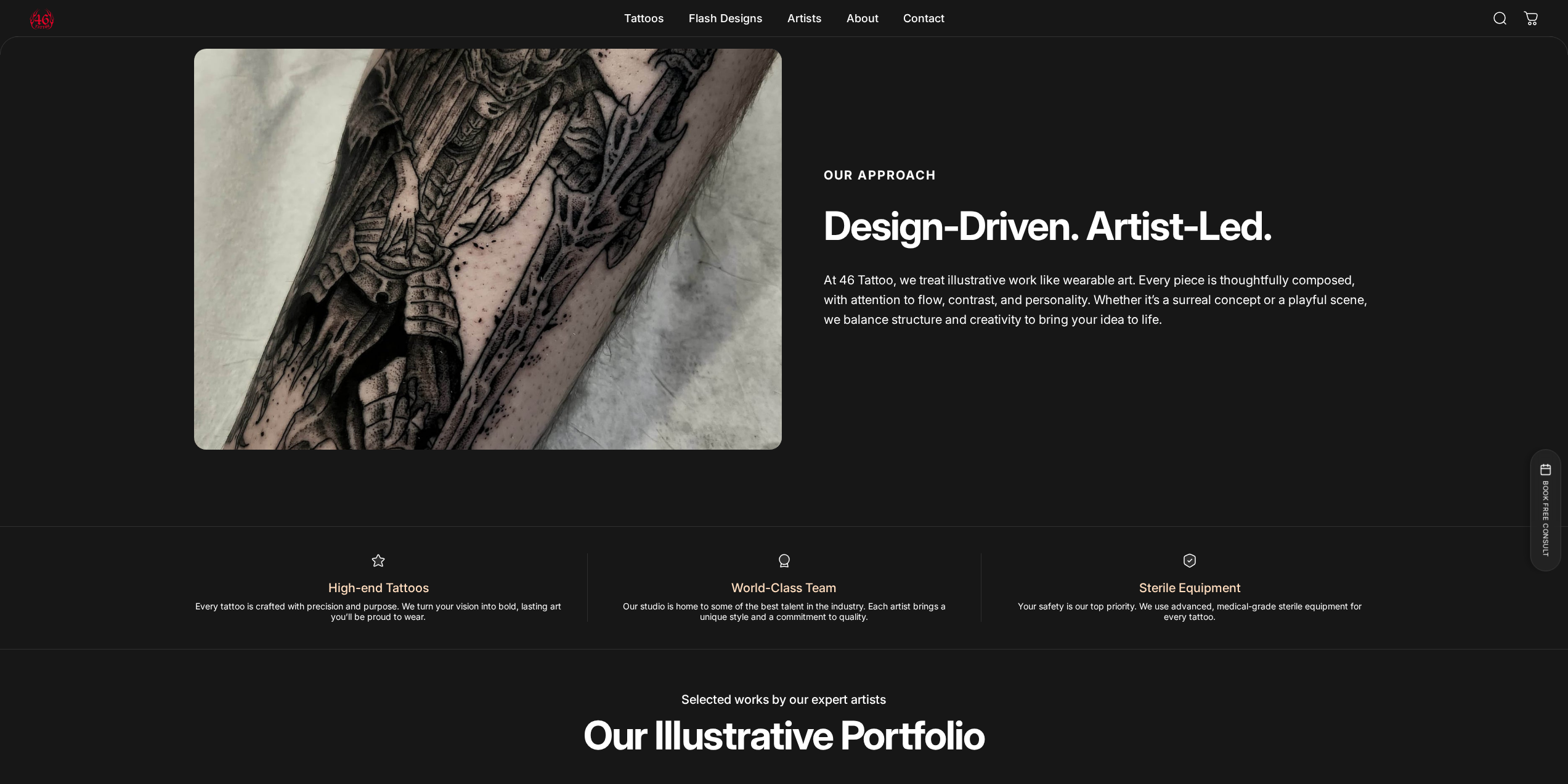
scroll to position [1233, 0]
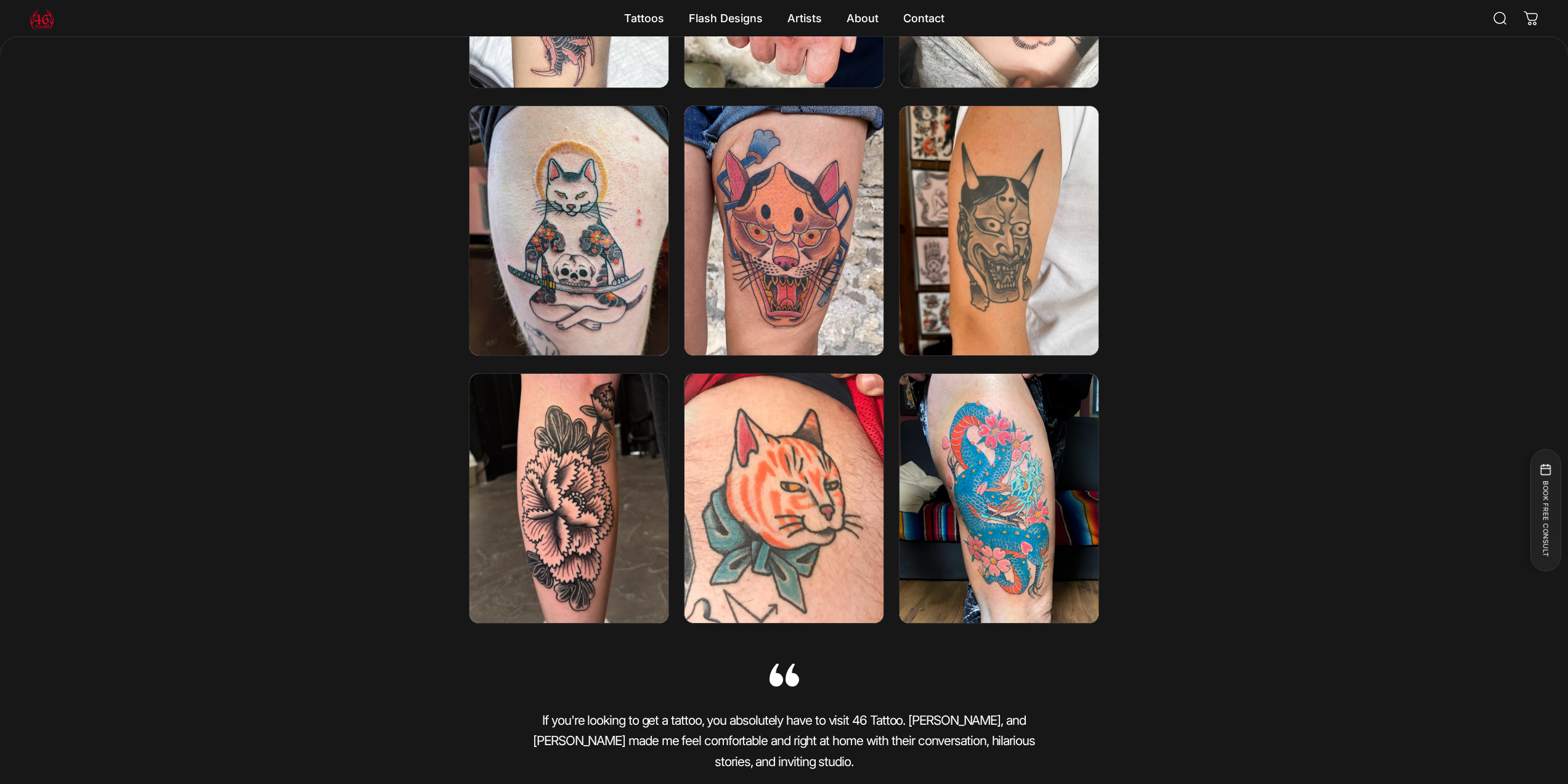
scroll to position [2158, 0]
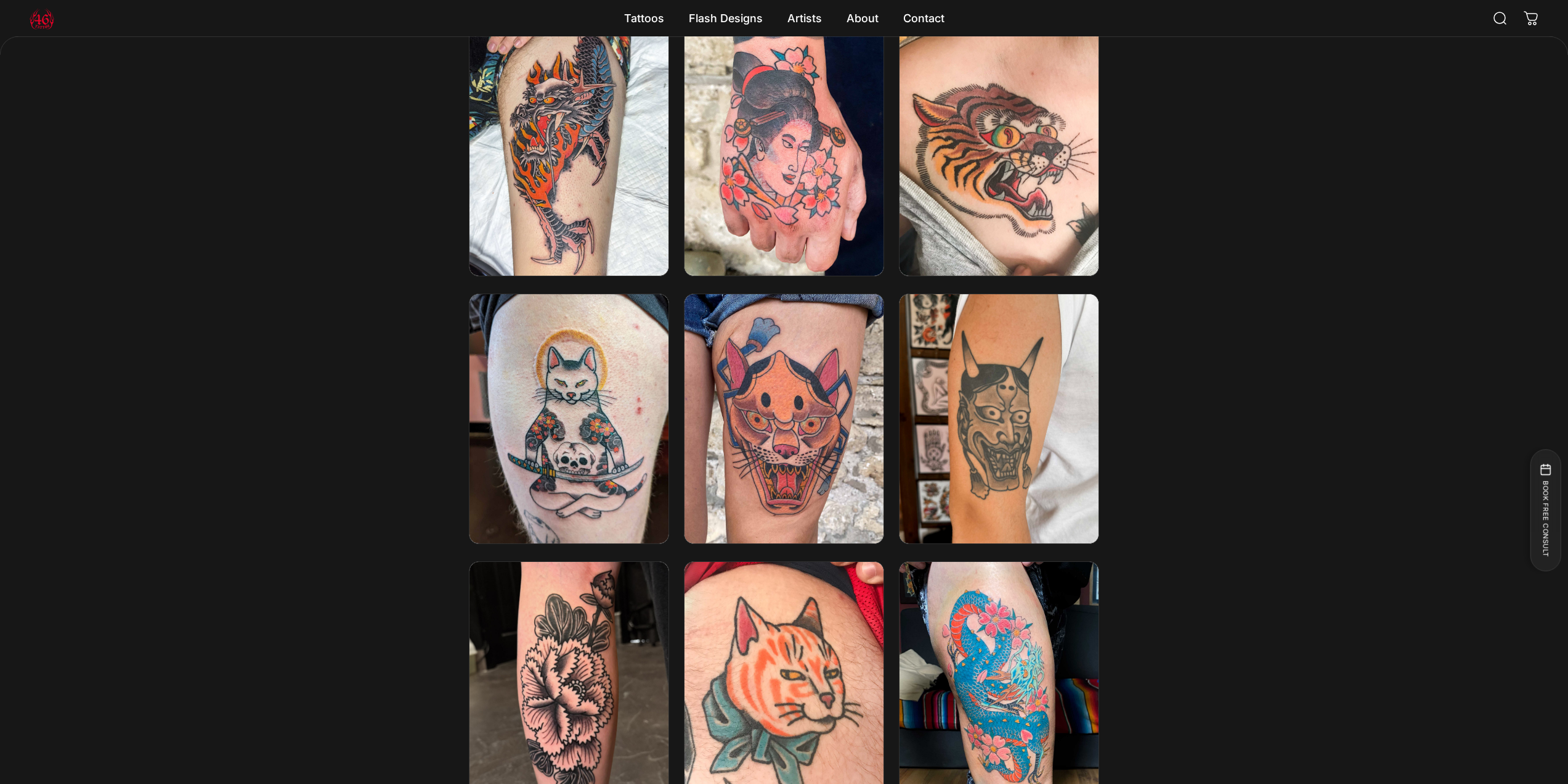
drag, startPoint x: 1109, startPoint y: 504, endPoint x: 1108, endPoint y: 496, distance: 8.1
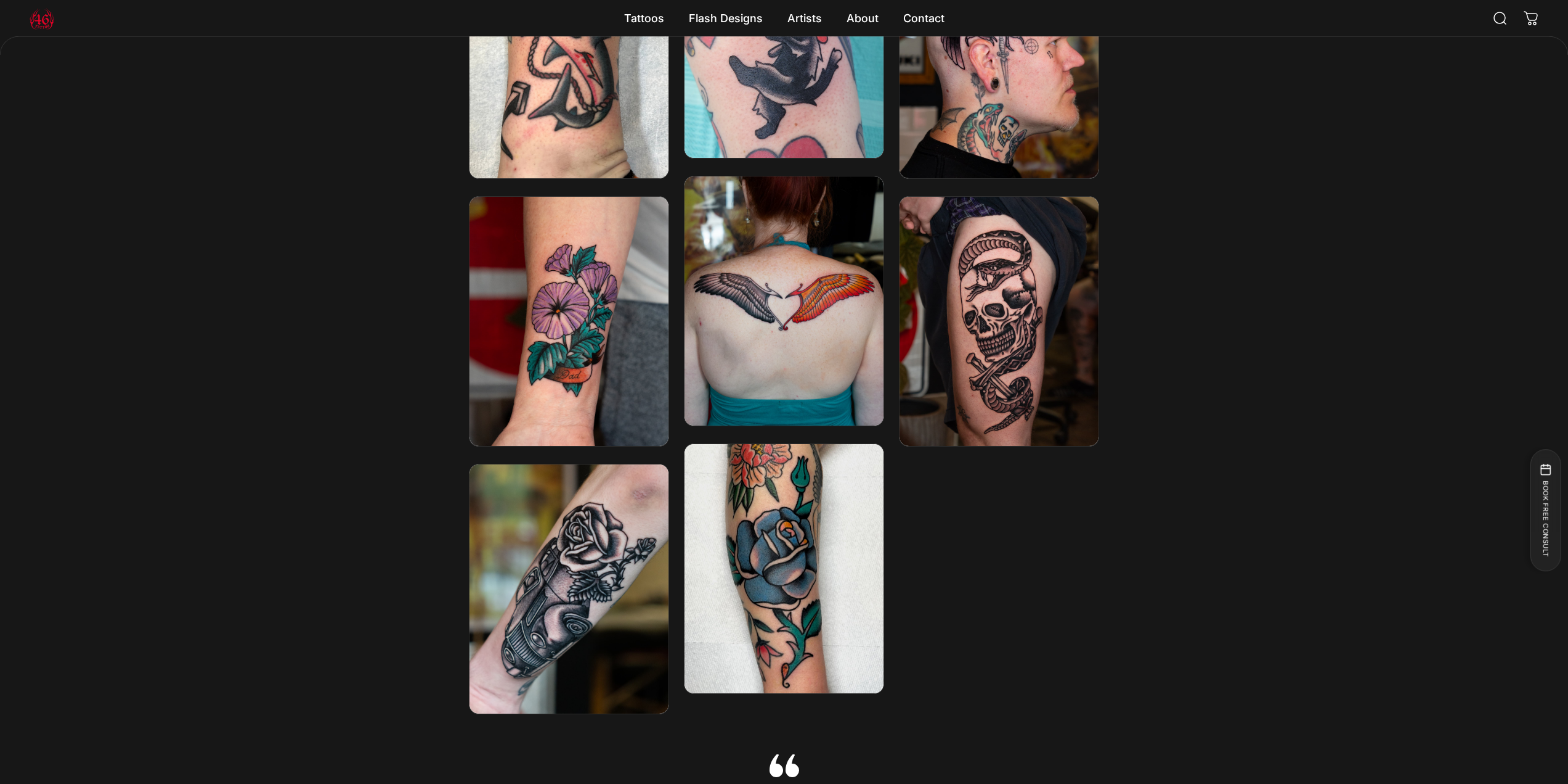
scroll to position [2528, 0]
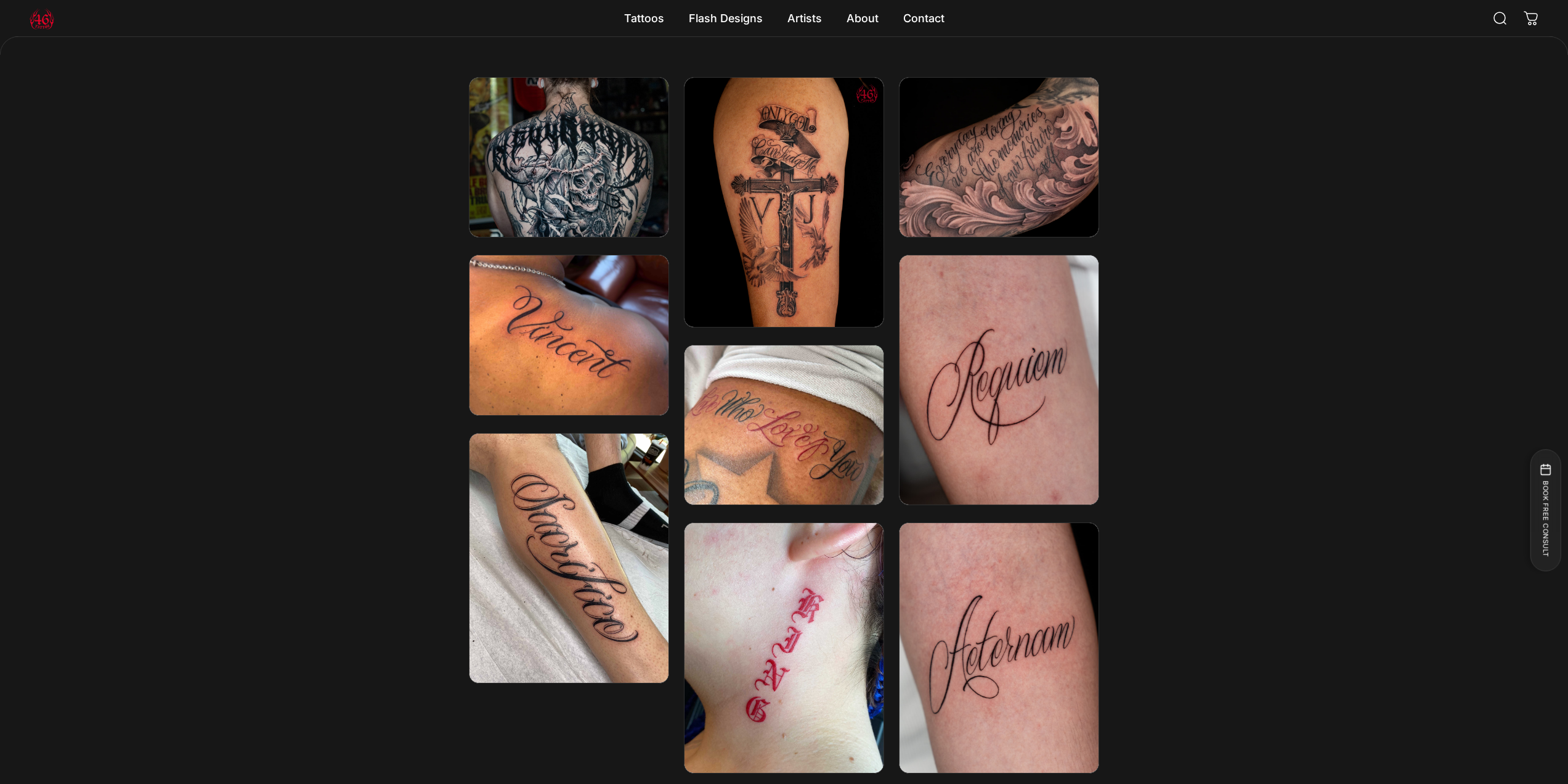
scroll to position [2096, 0]
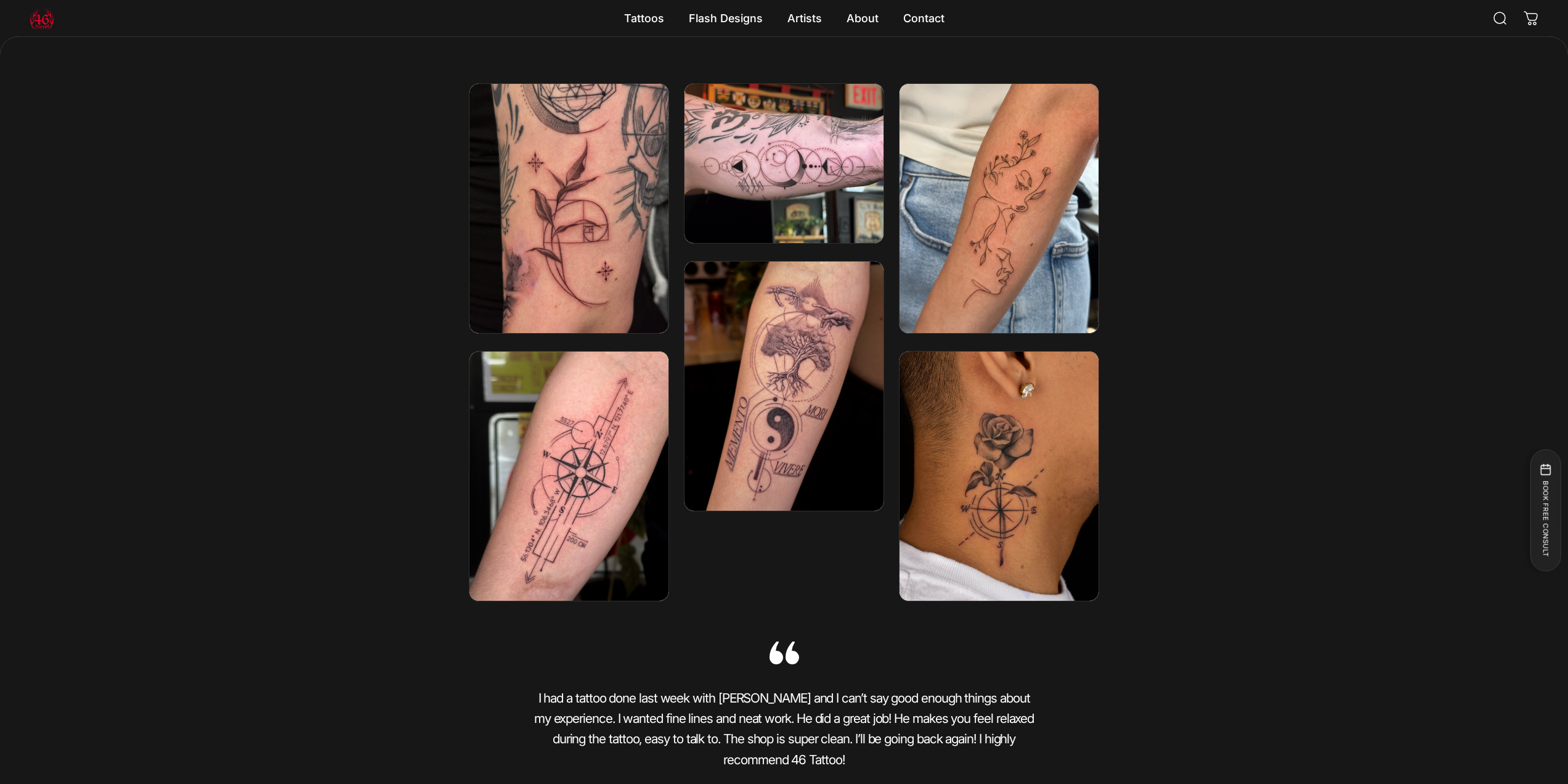
scroll to position [2096, 0]
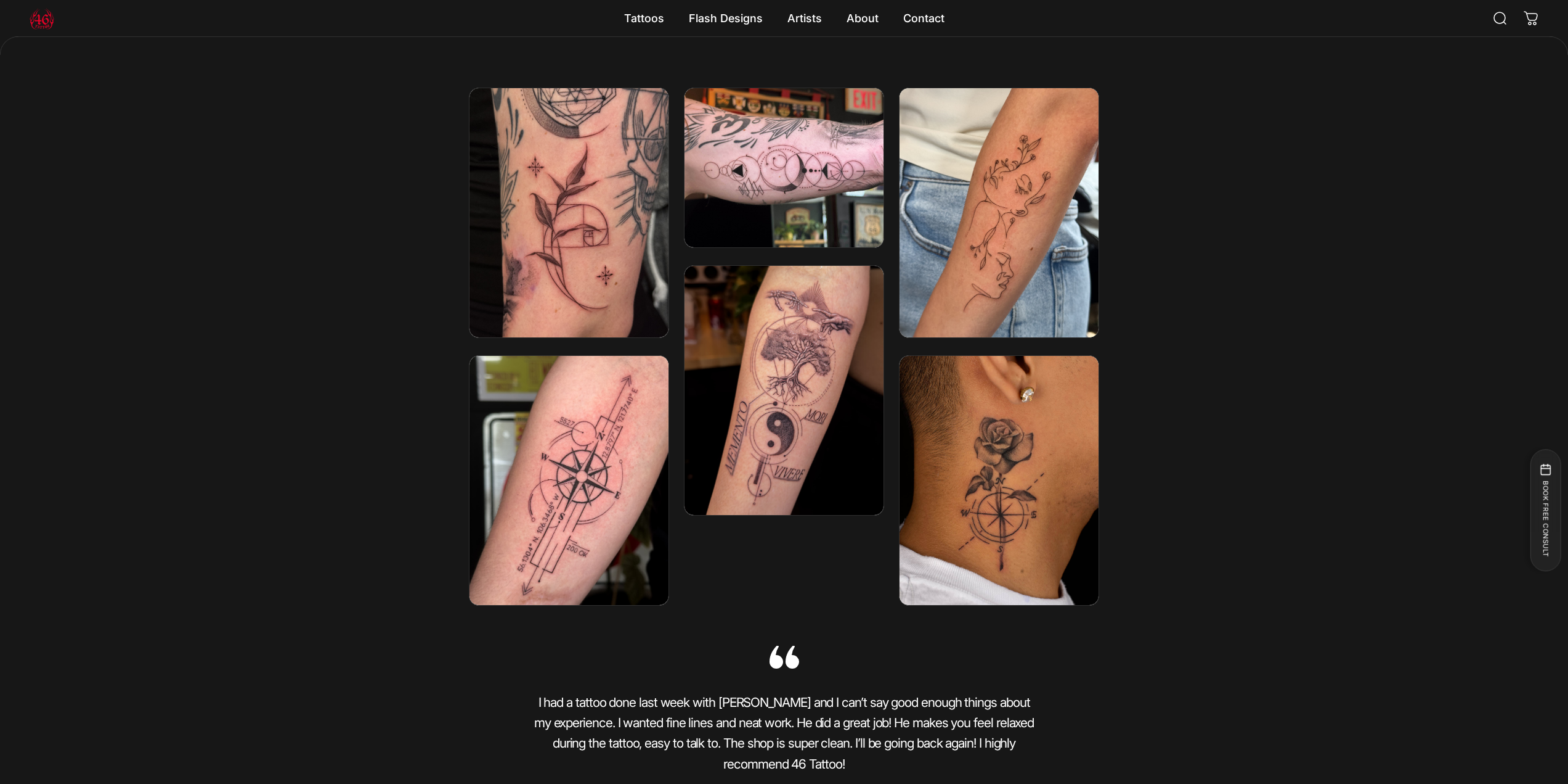
click at [573, 504] on img at bounding box center [569, 481] width 213 height 267
